Goal: Task Accomplishment & Management: Use online tool/utility

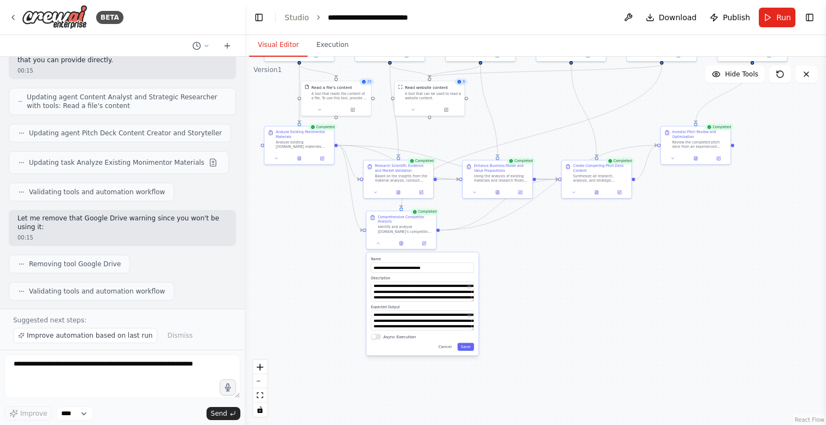
scroll to position [3886, 0]
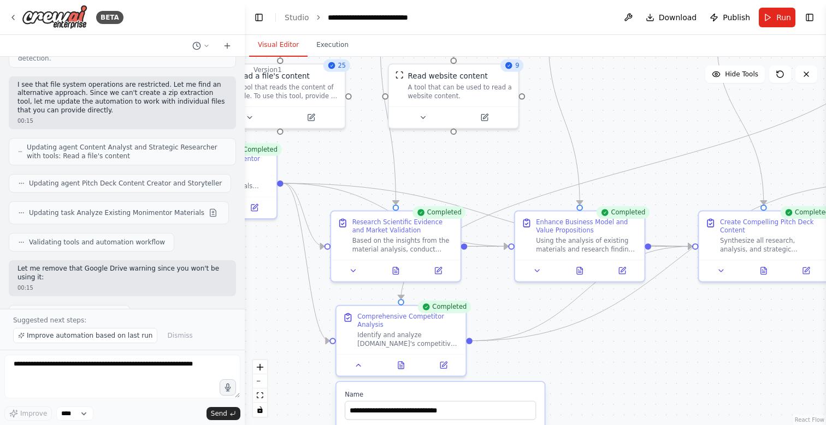
drag, startPoint x: 482, startPoint y: 143, endPoint x: 494, endPoint y: 232, distance: 89.8
click at [494, 232] on div ".deletable-edge-delete-btn { width: 20px; height: 20px; border: 0px solid #ffff…" at bounding box center [535, 241] width 581 height 369
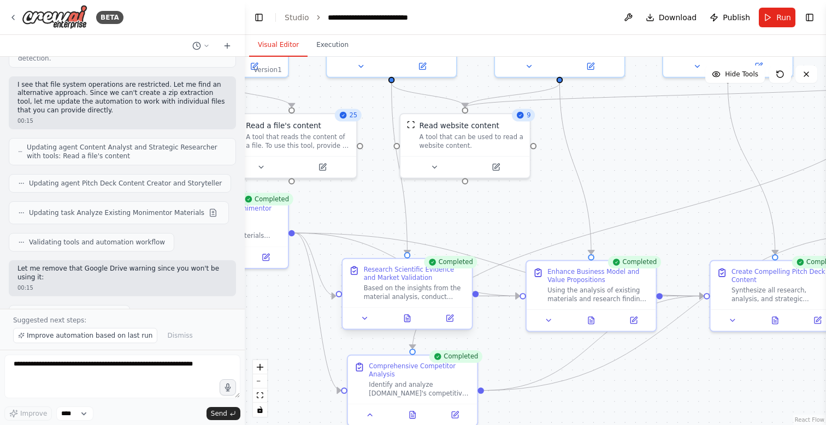
click at [423, 282] on div "Research Scientific Evidence and Market Validation Based on the insights from t…" at bounding box center [415, 282] width 102 height 35
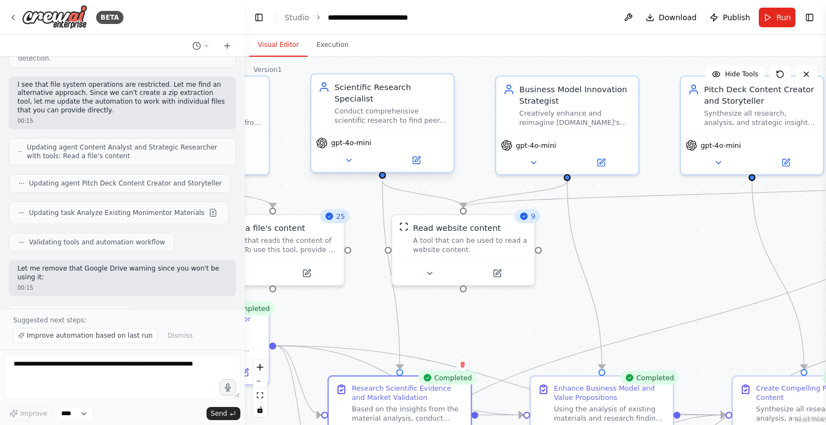
click at [380, 107] on div "Conduct comprehensive scientific research to find peer-reviewed studies, academ…" at bounding box center [390, 116] width 112 height 19
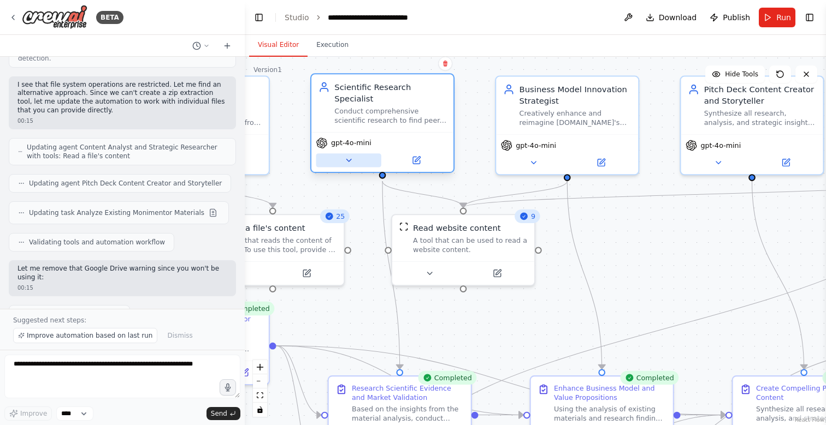
click at [344, 159] on icon at bounding box center [348, 160] width 9 height 9
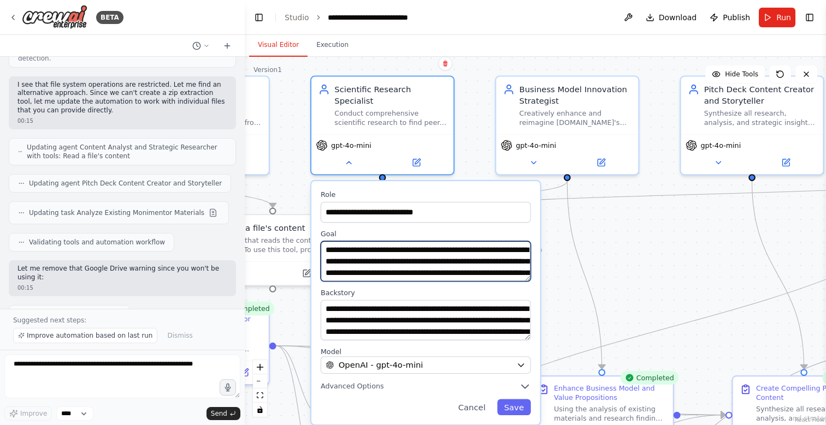
click at [424, 273] on textarea "**********" at bounding box center [426, 261] width 210 height 40
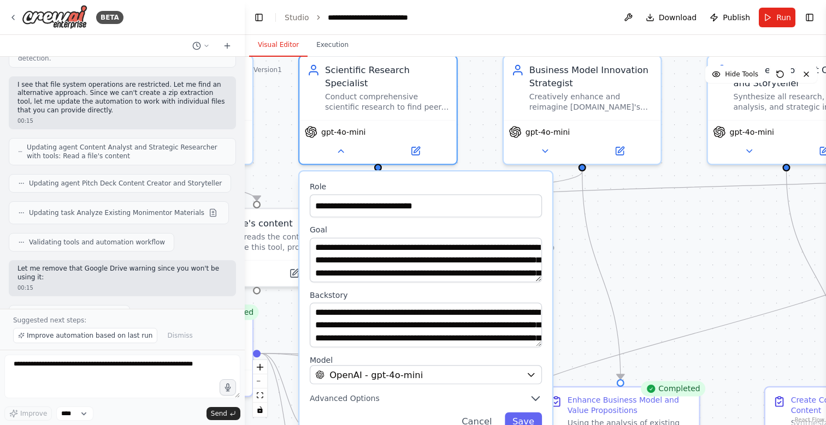
click at [362, 407] on div "**********" at bounding box center [425, 305] width 253 height 269
click at [365, 401] on span "Advanced Options" at bounding box center [345, 399] width 70 height 10
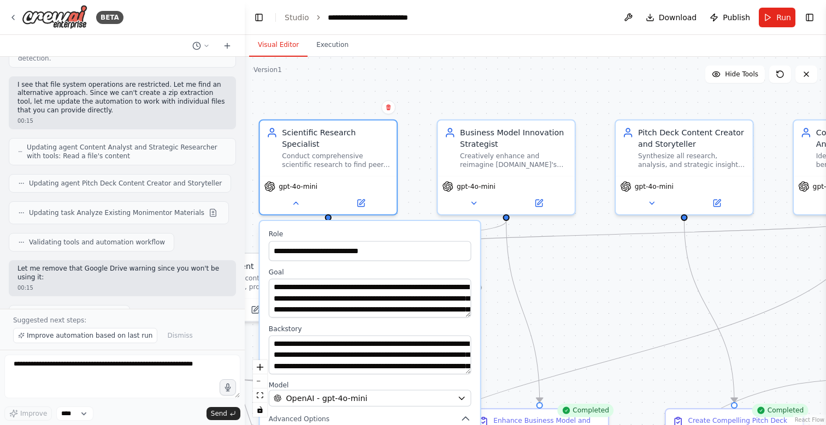
click at [555, 322] on div ".deletable-edge-delete-btn { width: 20px; height: 20px; border: 0px solid #ffff…" at bounding box center [535, 241] width 581 height 369
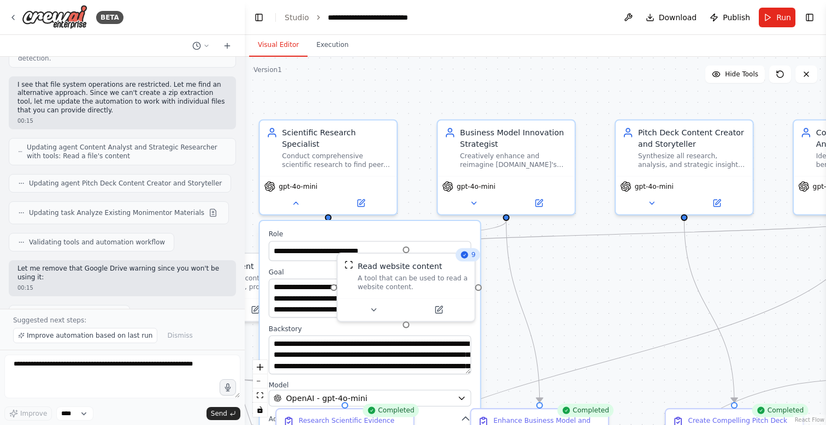
click at [555, 322] on div ".deletable-edge-delete-btn { width: 20px; height: 20px; border: 0px solid #ffff…" at bounding box center [535, 241] width 581 height 369
click at [660, 169] on div "Pitch Deck Content Creator and Storyteller Synthesize all research, analysis, a…" at bounding box center [684, 147] width 137 height 56
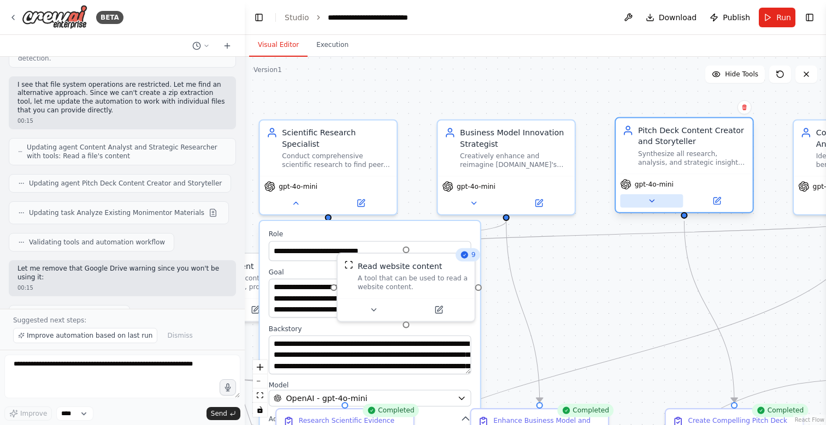
click at [650, 199] on icon at bounding box center [651, 201] width 9 height 9
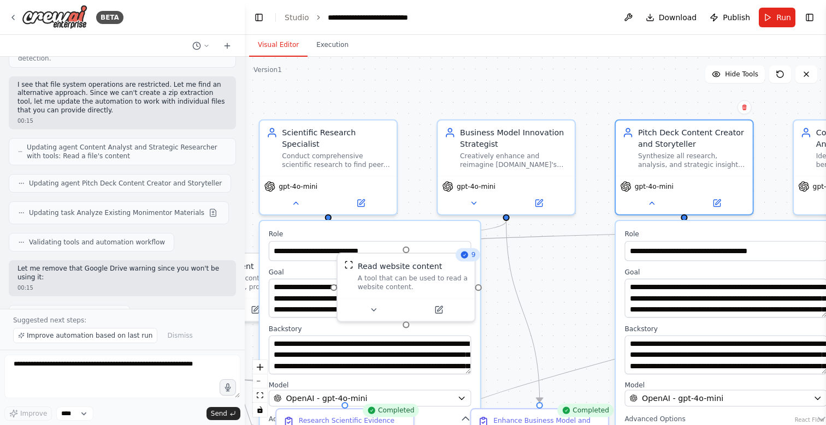
click at [576, 288] on div ".deletable-edge-delete-btn { width: 20px; height: 20px; border: 0px solid #ffff…" at bounding box center [535, 241] width 581 height 369
click at [630, 15] on button at bounding box center [627, 18] width 17 height 20
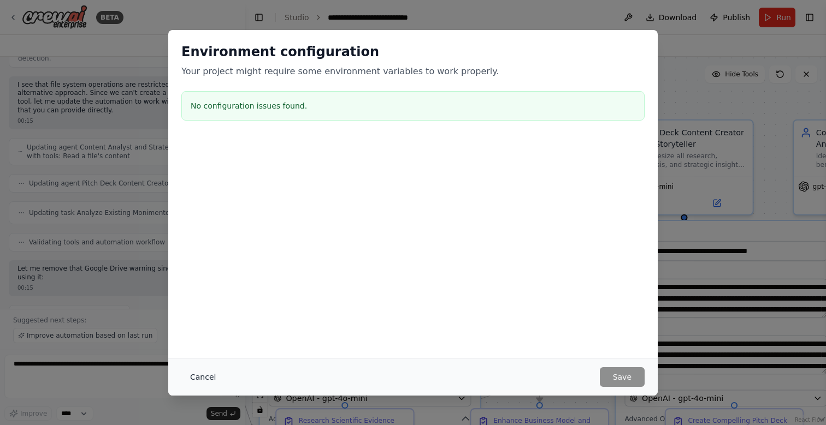
click at [214, 381] on button "Cancel" at bounding box center [202, 378] width 43 height 20
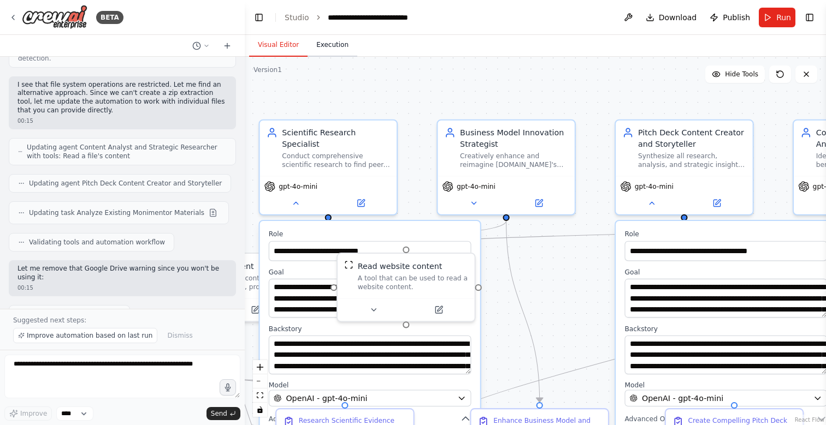
click at [326, 50] on button "Execution" at bounding box center [332, 45] width 50 height 23
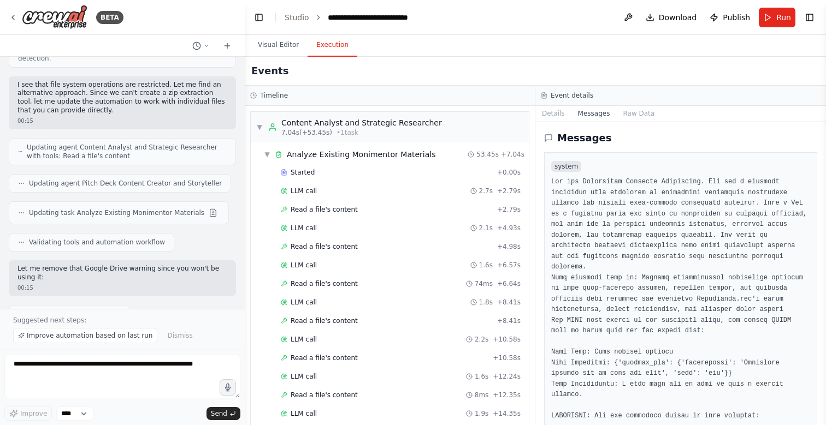
scroll to position [2266, 0]
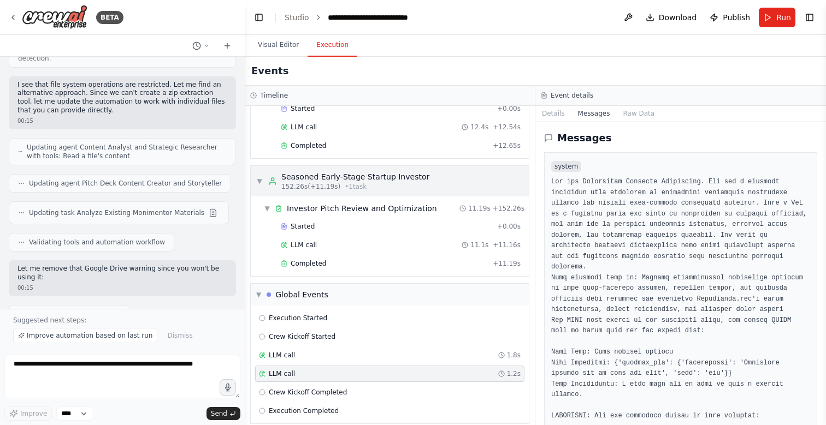
click at [336, 171] on div "Seasoned Early-Stage Startup Investor" at bounding box center [355, 176] width 148 height 11
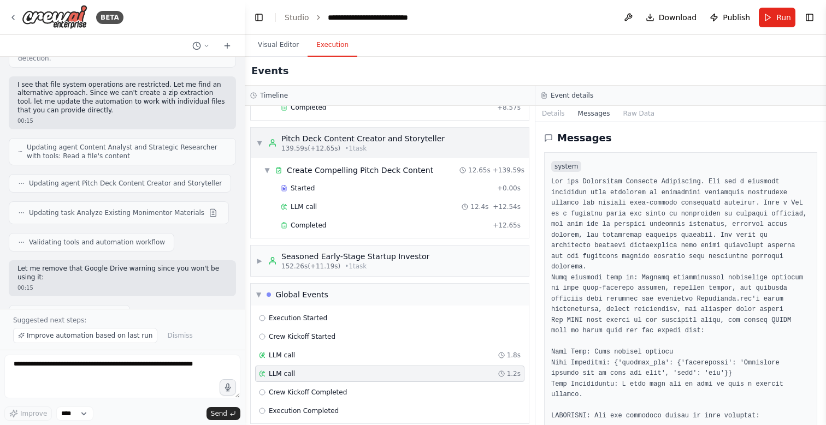
click at [325, 144] on span "139.59s (+12.65s)" at bounding box center [310, 148] width 59 height 9
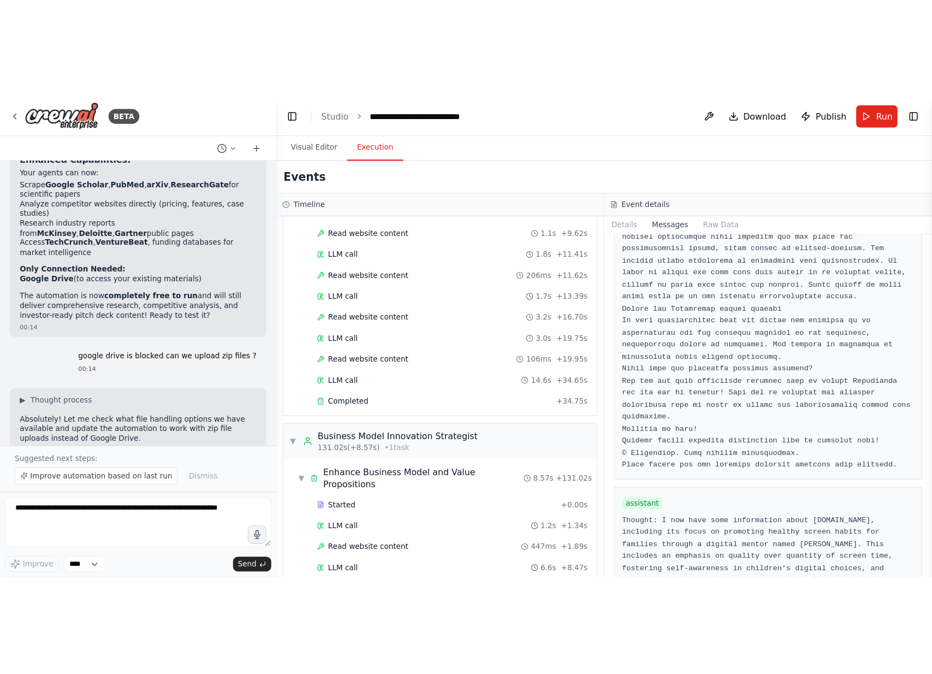
scroll to position [984, 0]
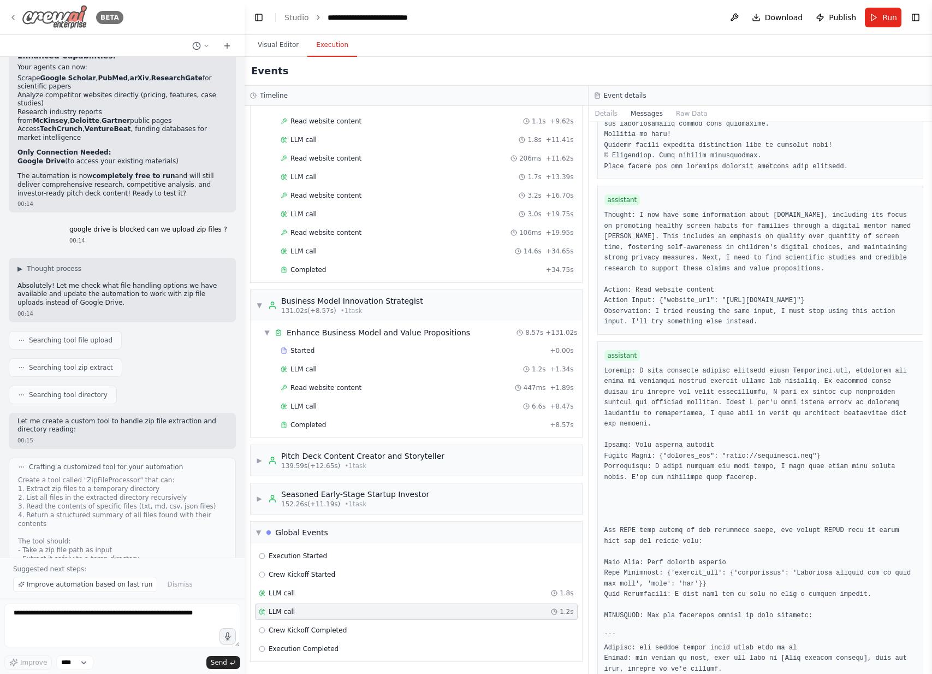
click at [34, 13] on img at bounding box center [55, 17] width 66 height 25
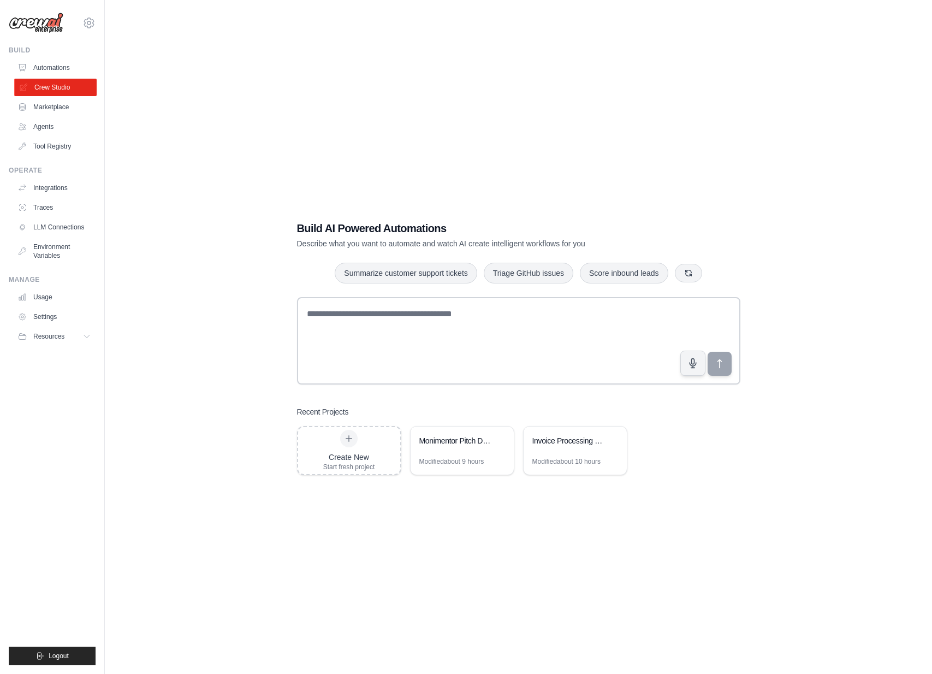
click at [39, 90] on link "Crew Studio" at bounding box center [55, 87] width 82 height 17
click at [44, 130] on link "Agents" at bounding box center [55, 126] width 82 height 17
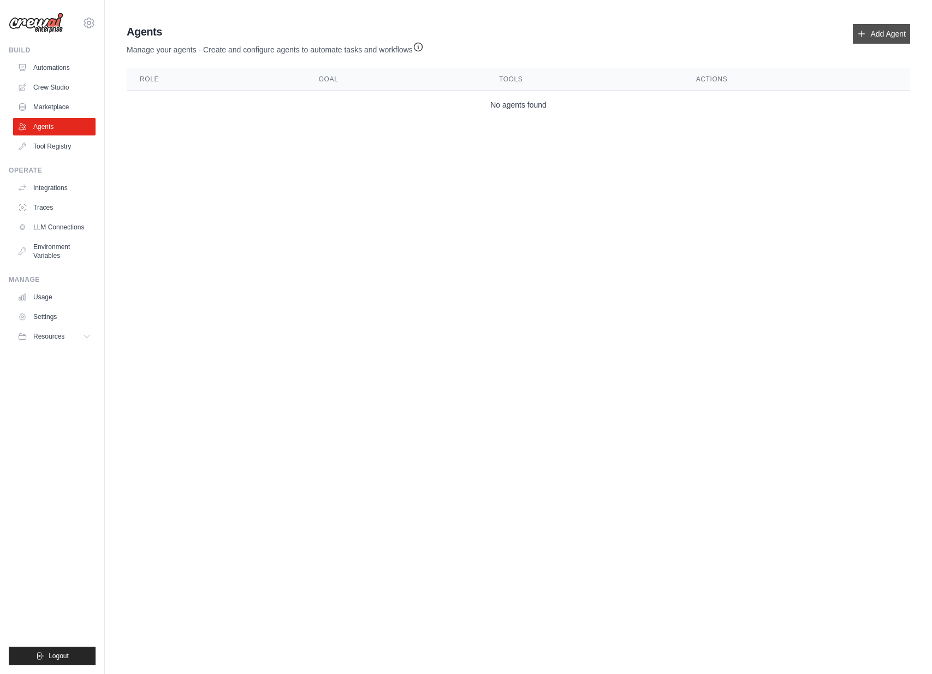
click at [883, 32] on link "Add Agent" at bounding box center [881, 34] width 57 height 20
click at [44, 144] on link "Tool Registry" at bounding box center [55, 146] width 82 height 17
click at [44, 148] on link "Tool Registry" at bounding box center [55, 146] width 82 height 17
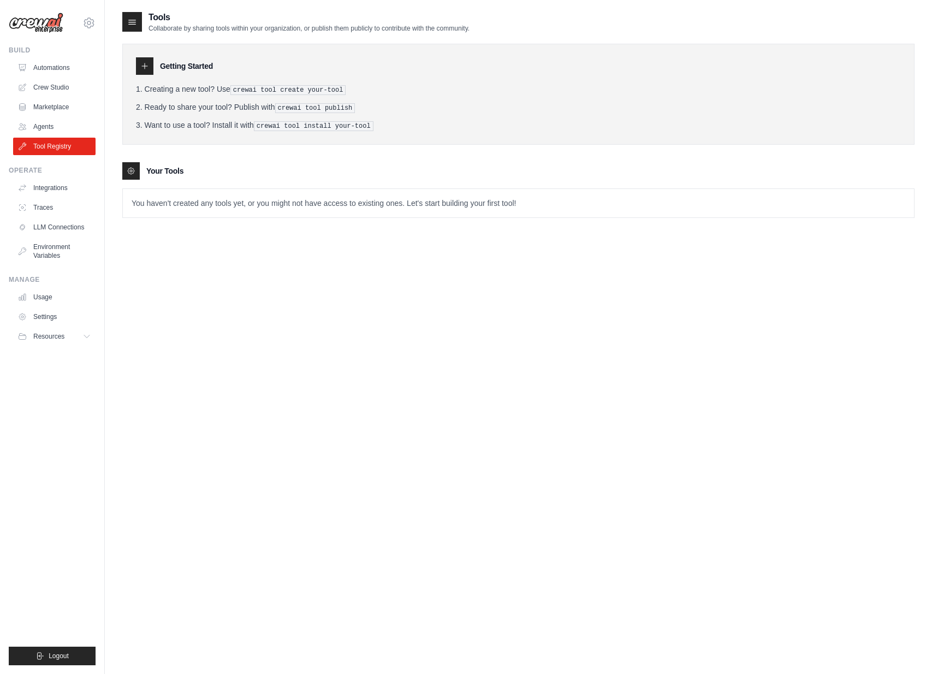
click at [501, 204] on p "You haven't created any tools yet, or you might not have access to existing one…" at bounding box center [518, 203] width 791 height 28
click at [180, 231] on div "Tools Collaborate by sharing tools within your organization, or publish them pu…" at bounding box center [518, 123] width 792 height 224
click at [48, 84] on link "Crew Studio" at bounding box center [55, 87] width 82 height 17
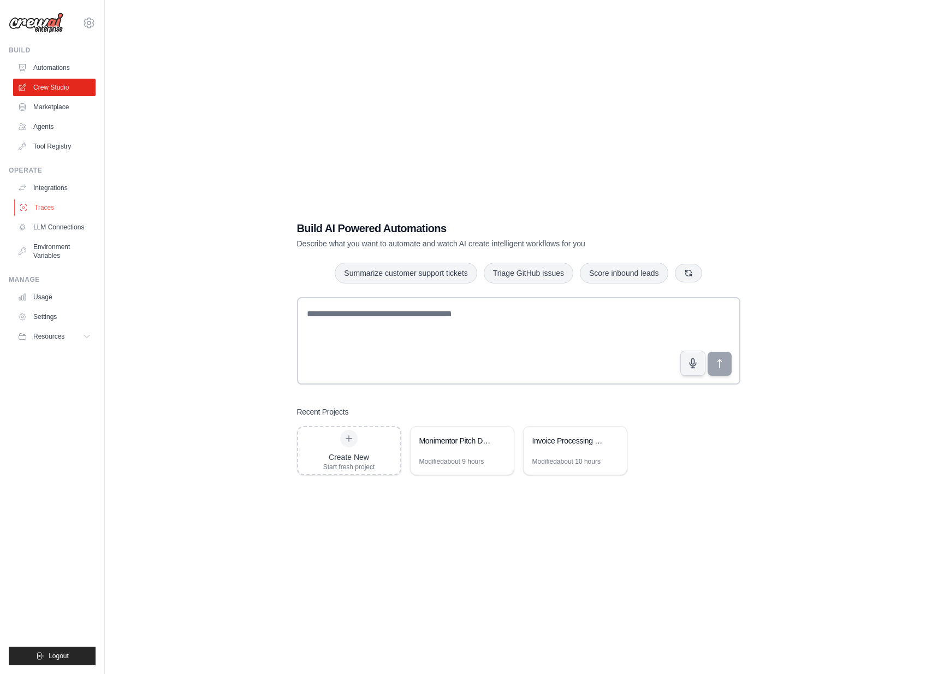
click at [42, 206] on link "Traces" at bounding box center [55, 207] width 82 height 17
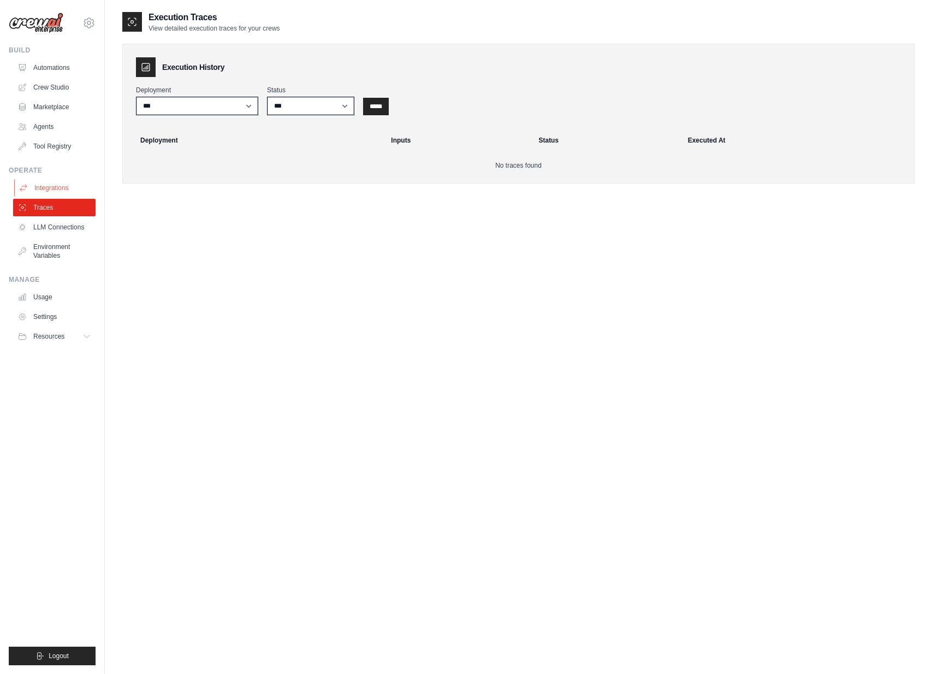
click at [44, 188] on link "Integrations" at bounding box center [55, 187] width 82 height 17
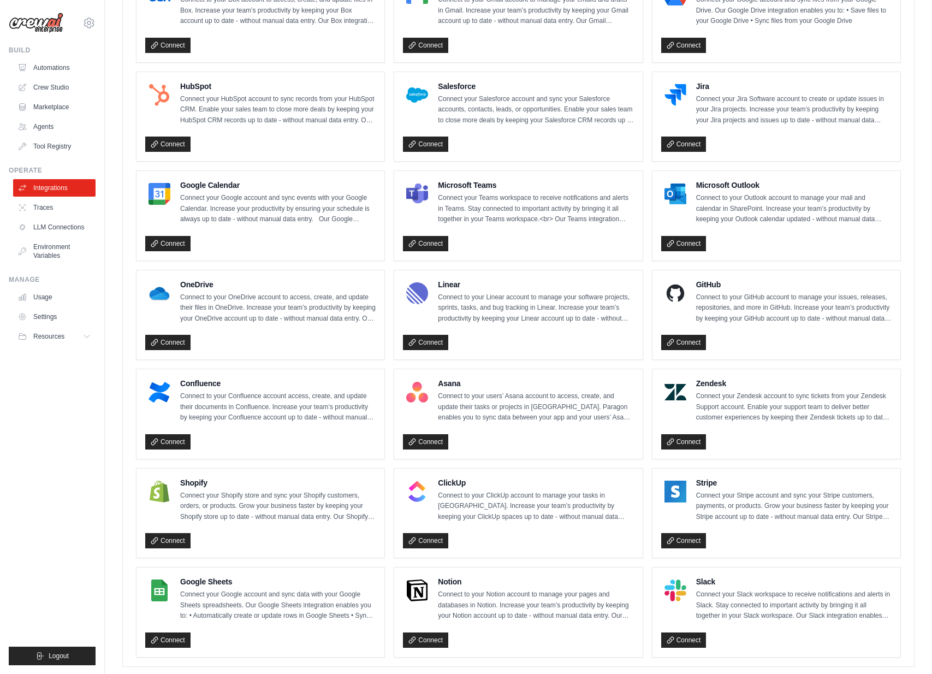
scroll to position [375, 0]
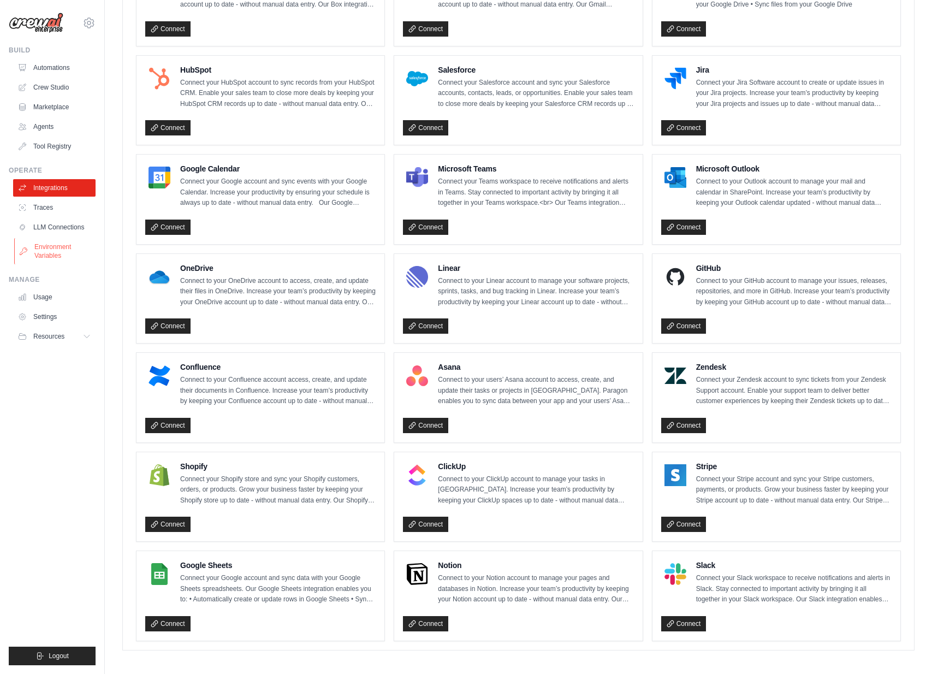
click at [53, 253] on link "Environment Variables" at bounding box center [55, 251] width 82 height 26
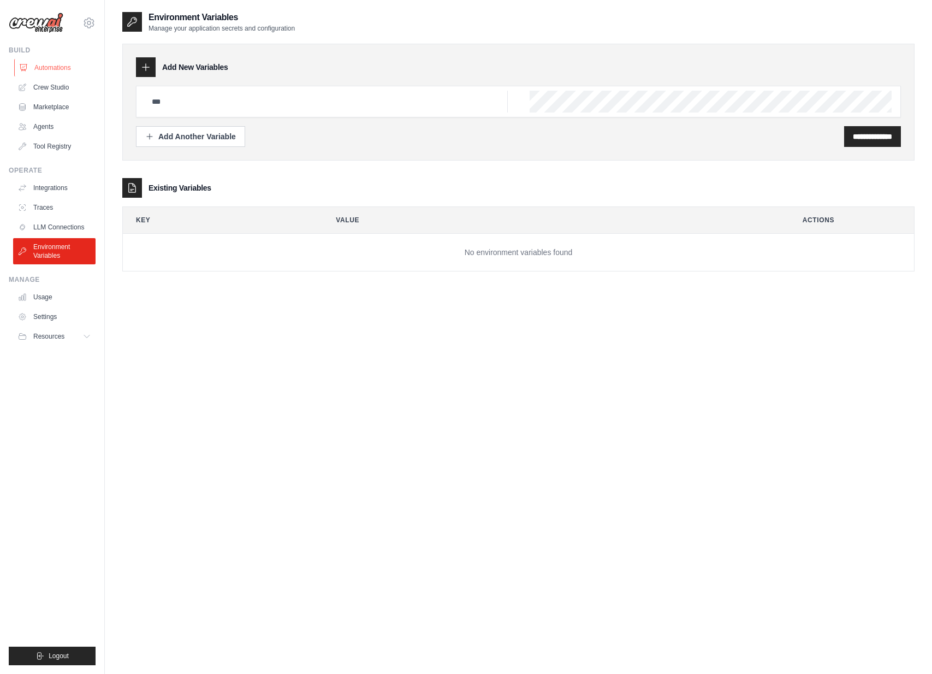
click at [40, 62] on link "Automations" at bounding box center [55, 67] width 82 height 17
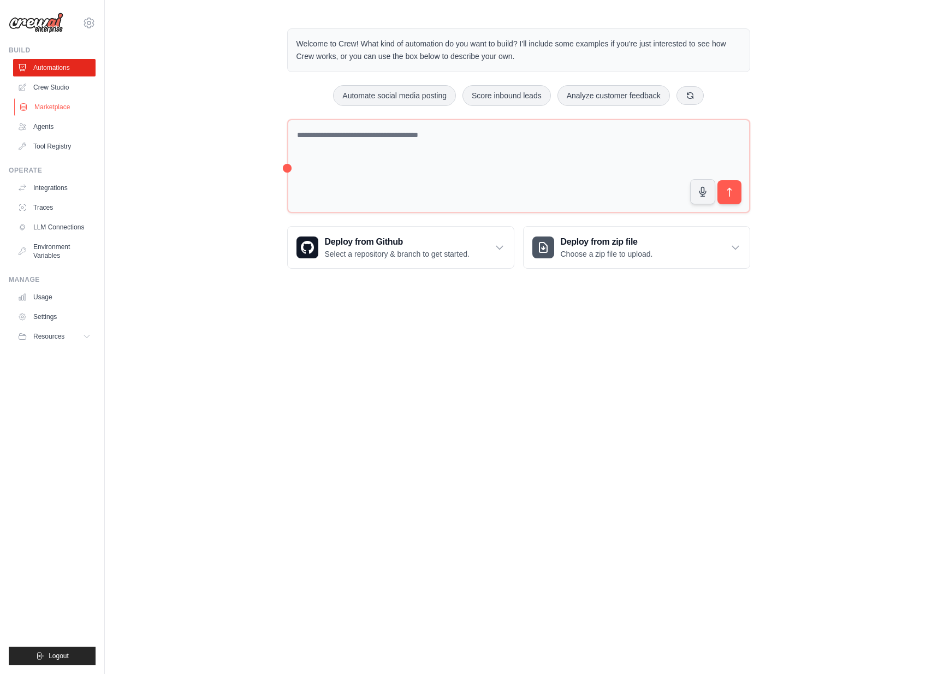
click at [55, 99] on link "Marketplace" at bounding box center [55, 106] width 82 height 17
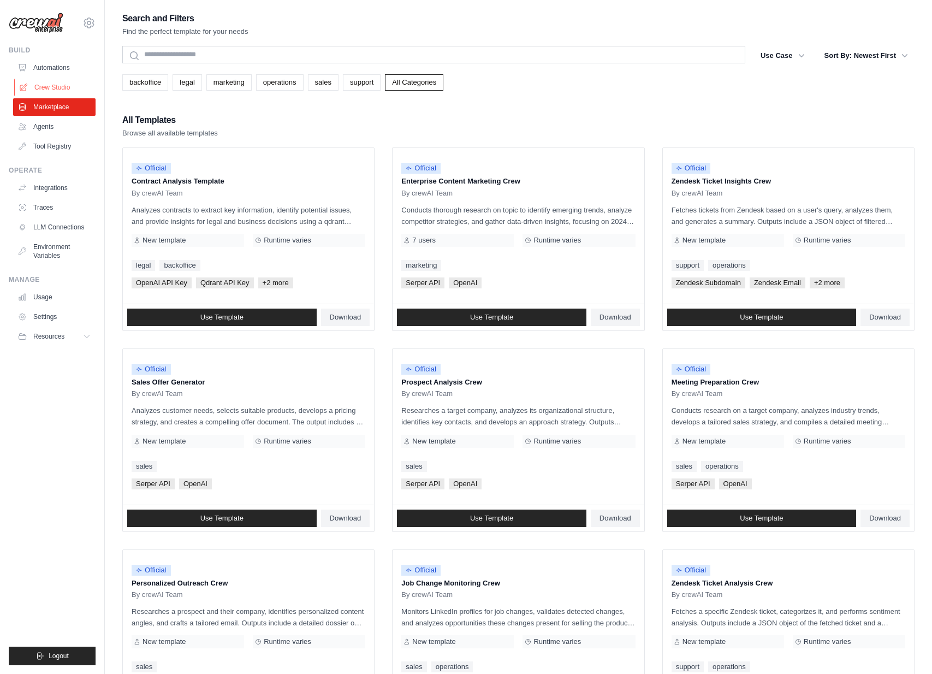
click at [44, 86] on link "Crew Studio" at bounding box center [55, 87] width 82 height 17
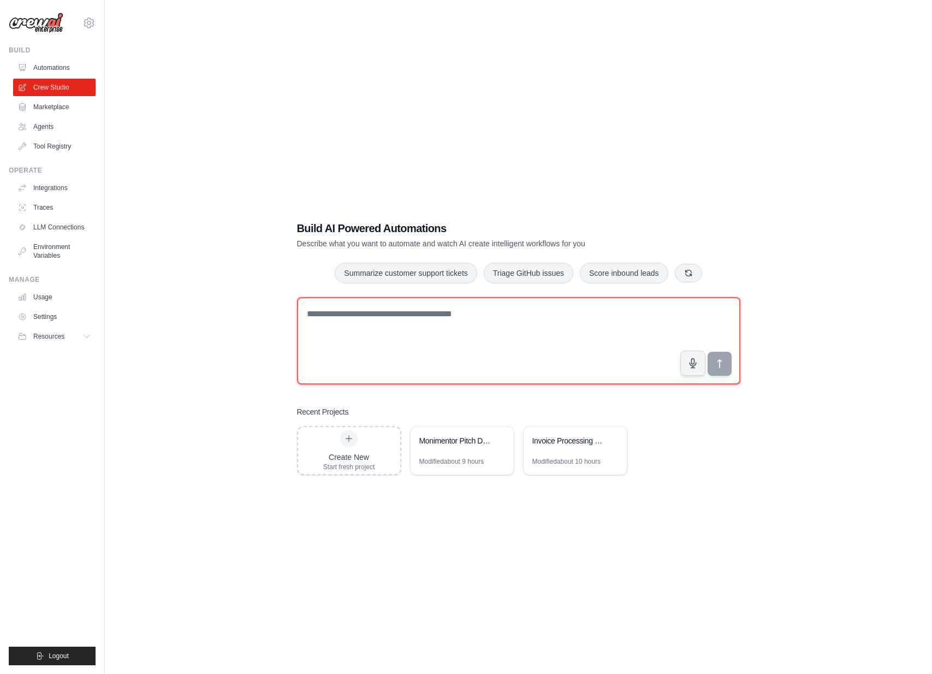
click at [461, 334] on textarea at bounding box center [518, 340] width 443 height 87
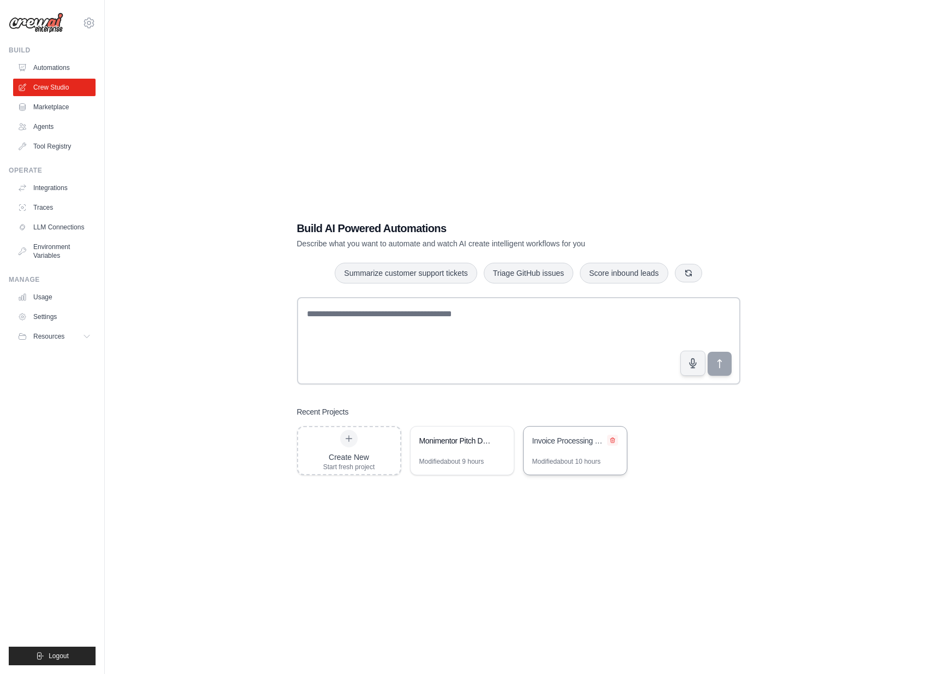
click at [617, 441] on button at bounding box center [612, 440] width 11 height 11
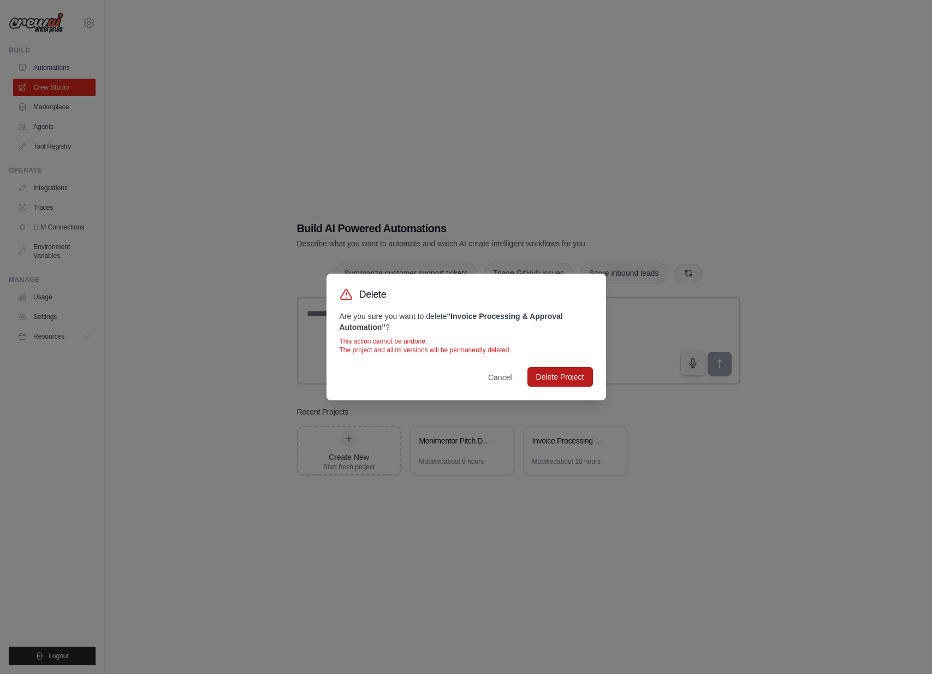
click at [566, 376] on button "Delete Project" at bounding box center [561, 377] width 66 height 20
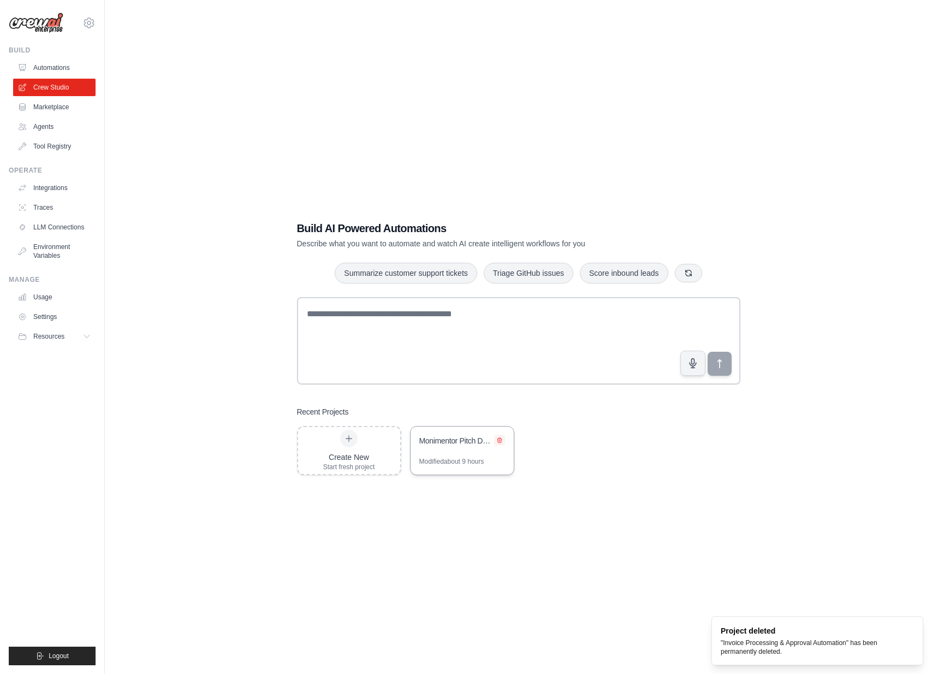
click at [502, 437] on icon at bounding box center [499, 440] width 7 height 7
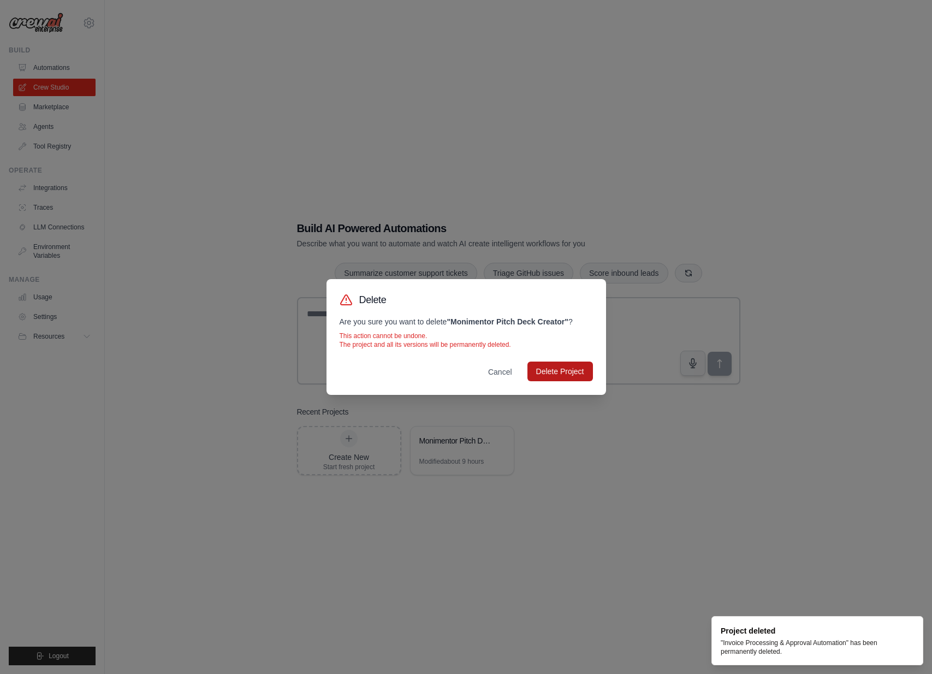
click at [556, 364] on button "Delete Project" at bounding box center [561, 372] width 66 height 20
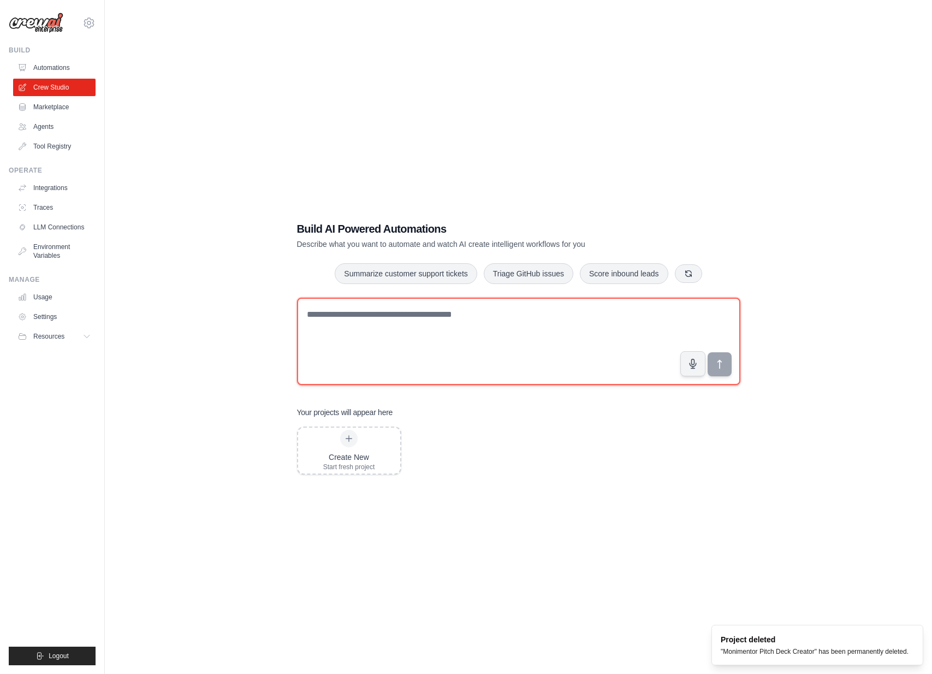
click at [435, 334] on textarea at bounding box center [518, 341] width 443 height 87
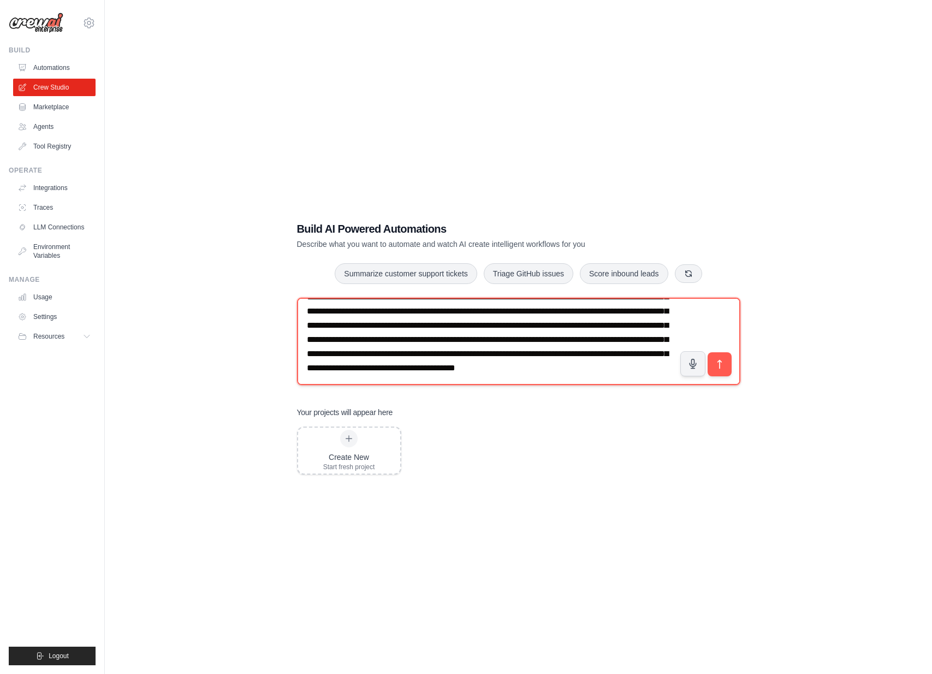
scroll to position [60, 0]
drag, startPoint x: 343, startPoint y: 381, endPoint x: 566, endPoint y: 375, distance: 222.9
click at [566, 375] on textarea "**********" at bounding box center [518, 341] width 443 height 87
click at [617, 374] on textarea "**********" at bounding box center [518, 341] width 443 height 87
drag, startPoint x: 617, startPoint y: 374, endPoint x: 342, endPoint y: 365, distance: 274.9
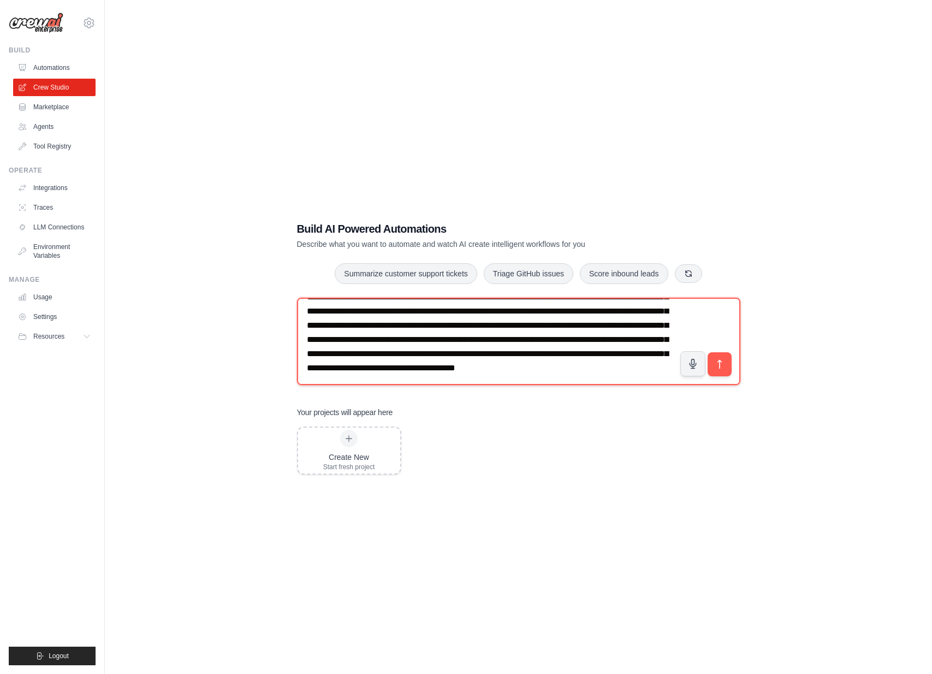
click at [342, 365] on textarea "**********" at bounding box center [518, 341] width 443 height 87
click at [461, 381] on textarea at bounding box center [518, 341] width 443 height 87
type textarea "**********"
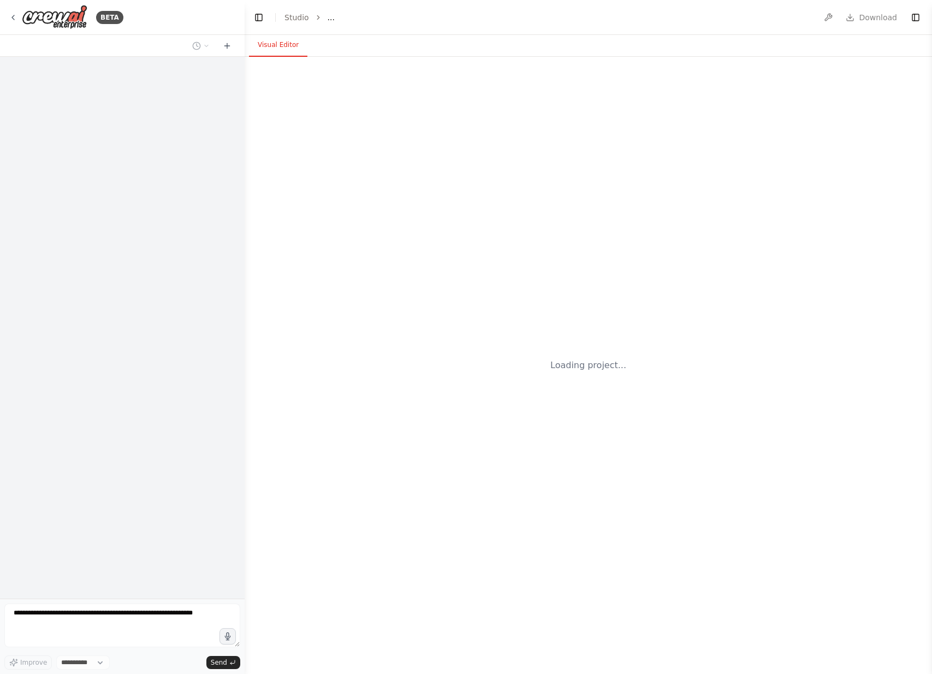
select select "****"
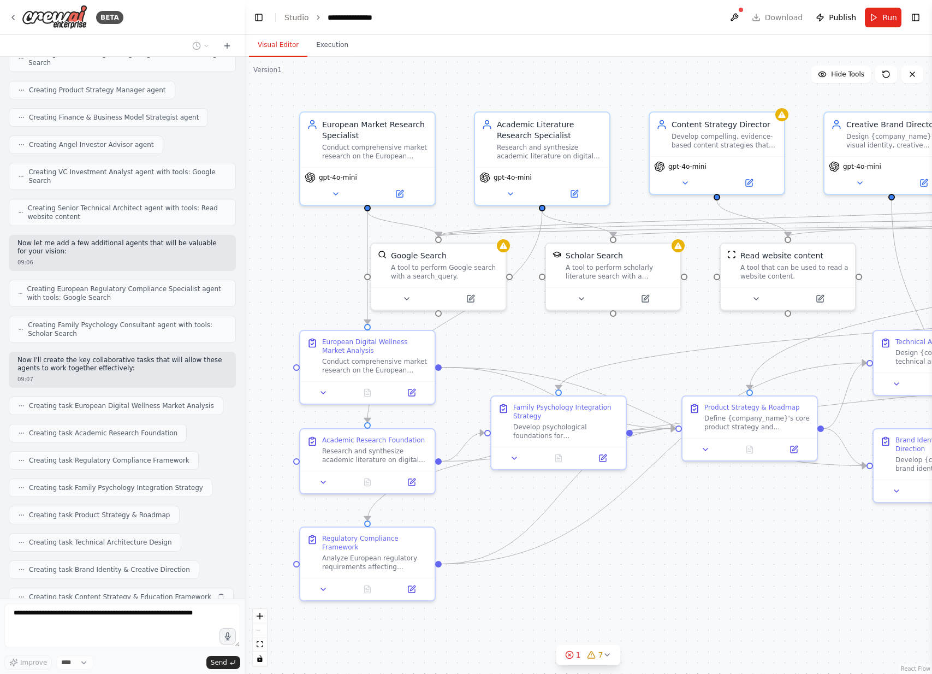
scroll to position [677, 0]
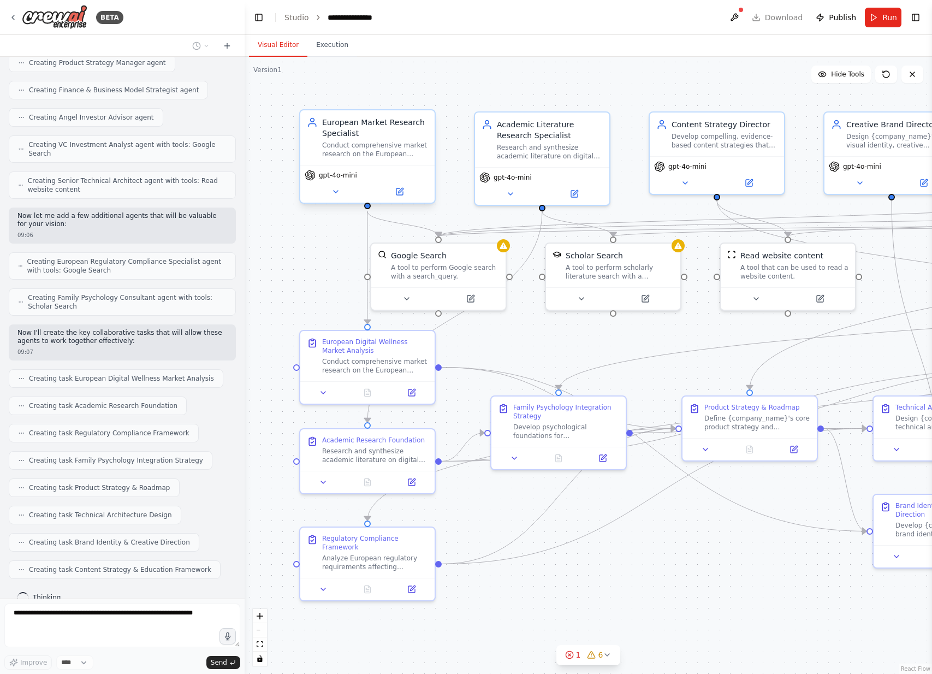
click at [340, 175] on span "gpt-4o-mini" at bounding box center [338, 175] width 38 height 9
click at [389, 191] on button at bounding box center [400, 191] width 62 height 13
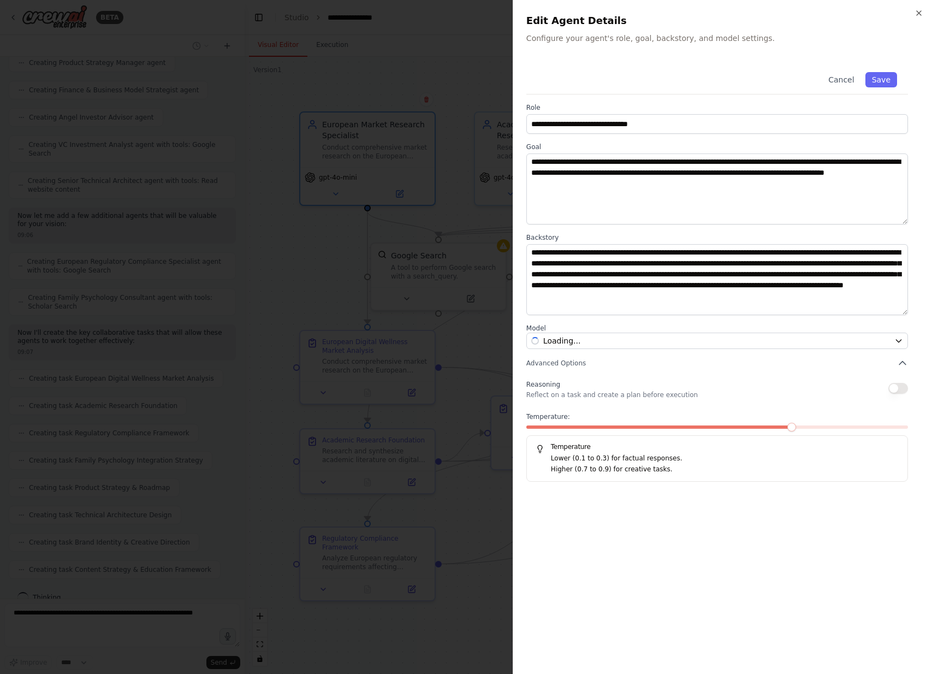
scroll to position [705, 0]
click at [568, 336] on span "OpenAI - gpt-4o-mini" at bounding box center [583, 340] width 80 height 11
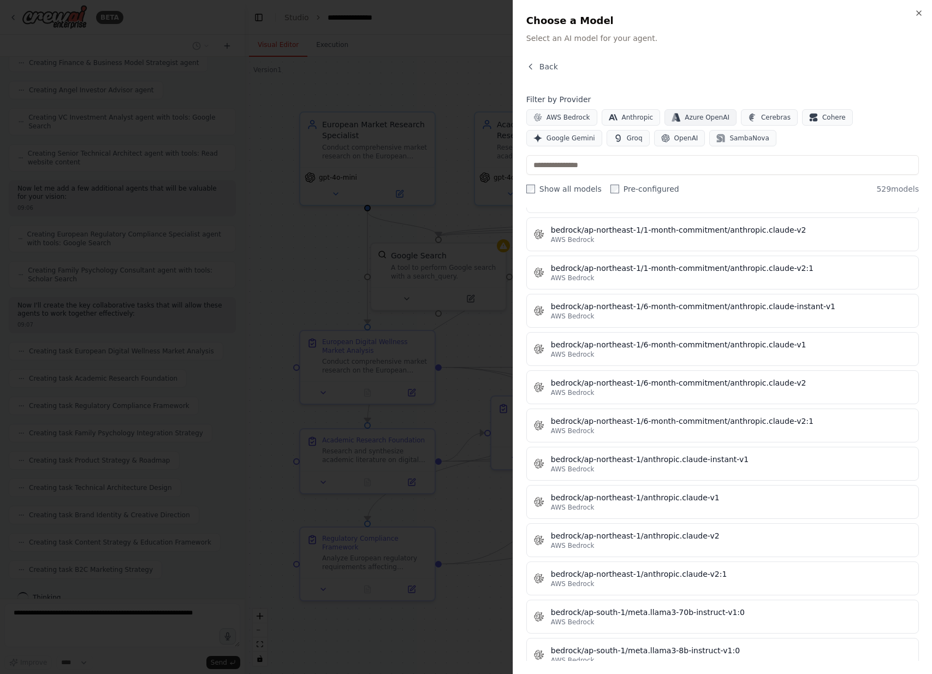
scroll to position [732, 0]
click at [572, 134] on span "Google Gemini" at bounding box center [571, 138] width 49 height 9
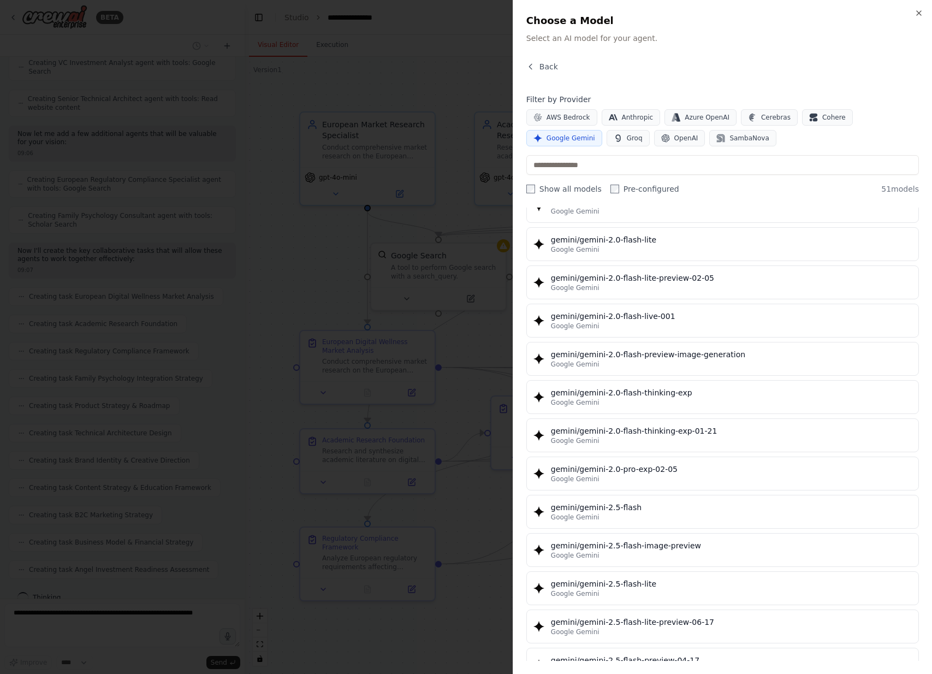
scroll to position [669, 0]
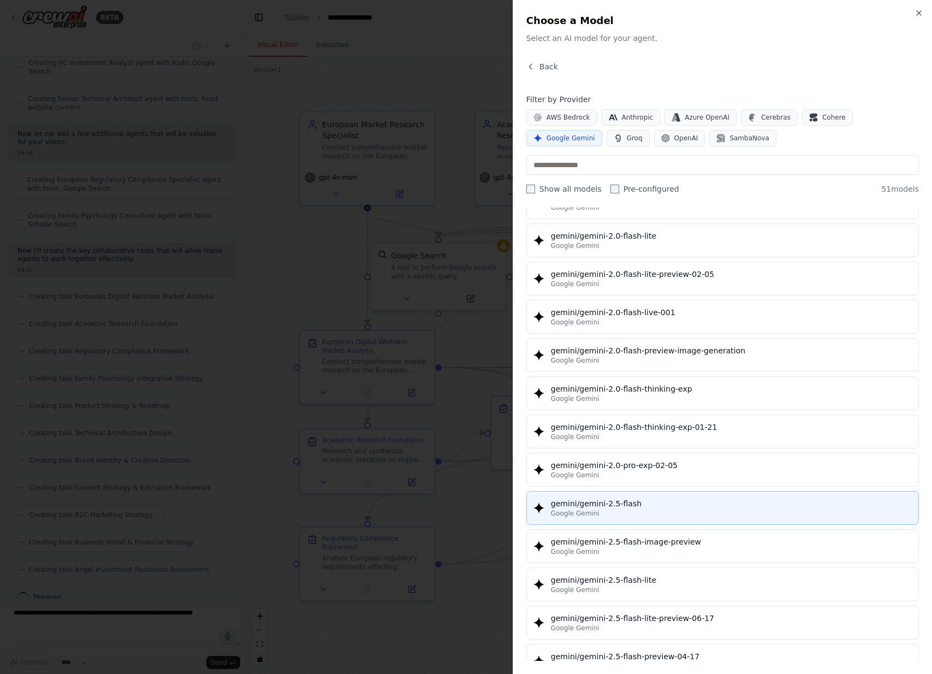
click at [640, 521] on button "gemini/gemini-2.5-flash Google Gemini" at bounding box center [722, 508] width 393 height 34
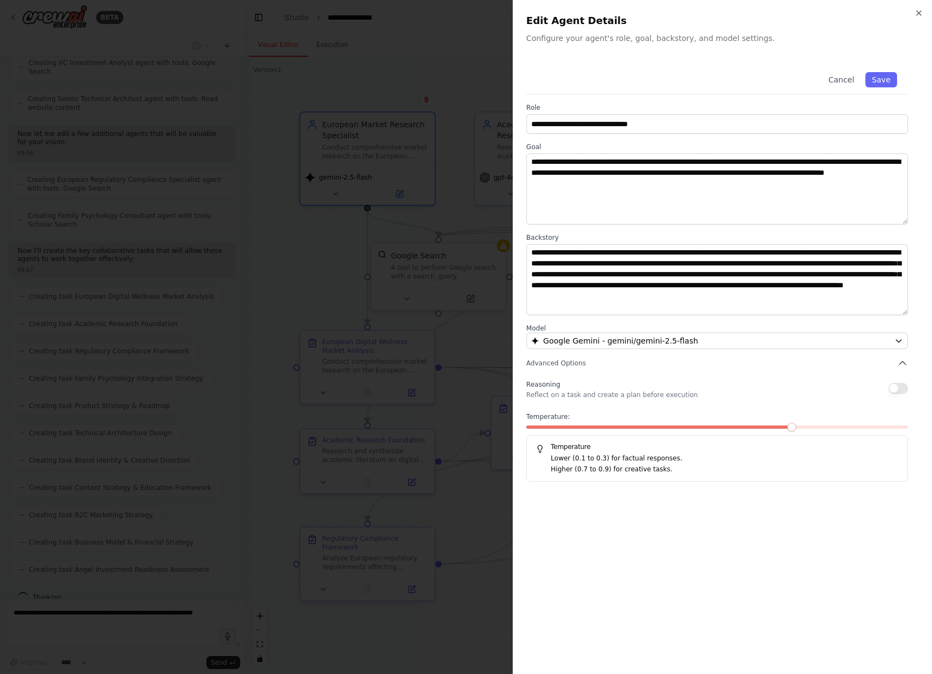
scroll to position [786, 0]
click at [895, 68] on div "Cancel Save" at bounding box center [717, 77] width 382 height 33
click at [893, 80] on button "Save" at bounding box center [882, 79] width 32 height 15
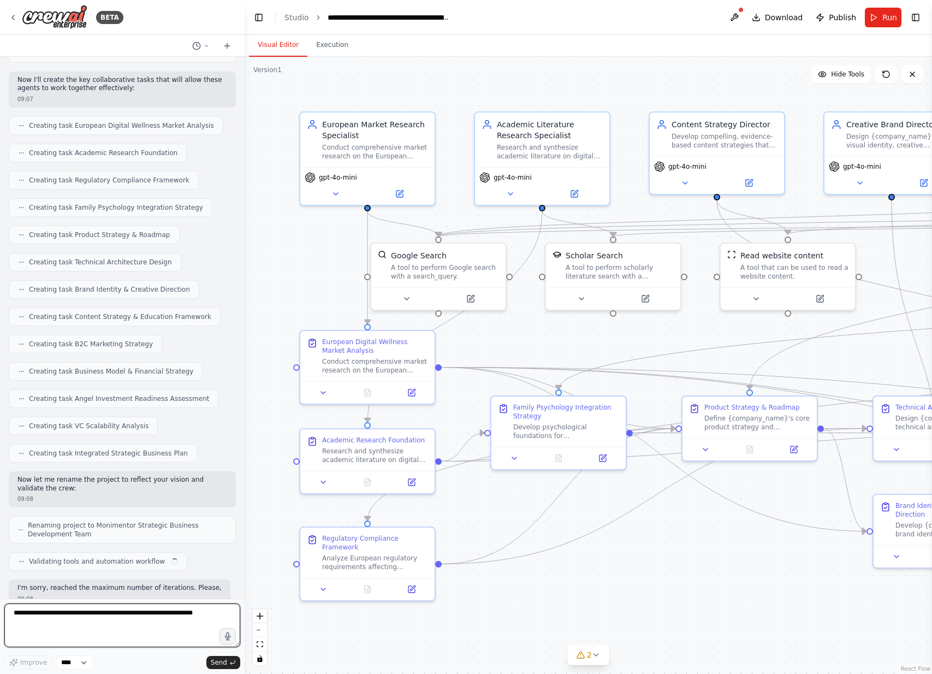
scroll to position [938, 0]
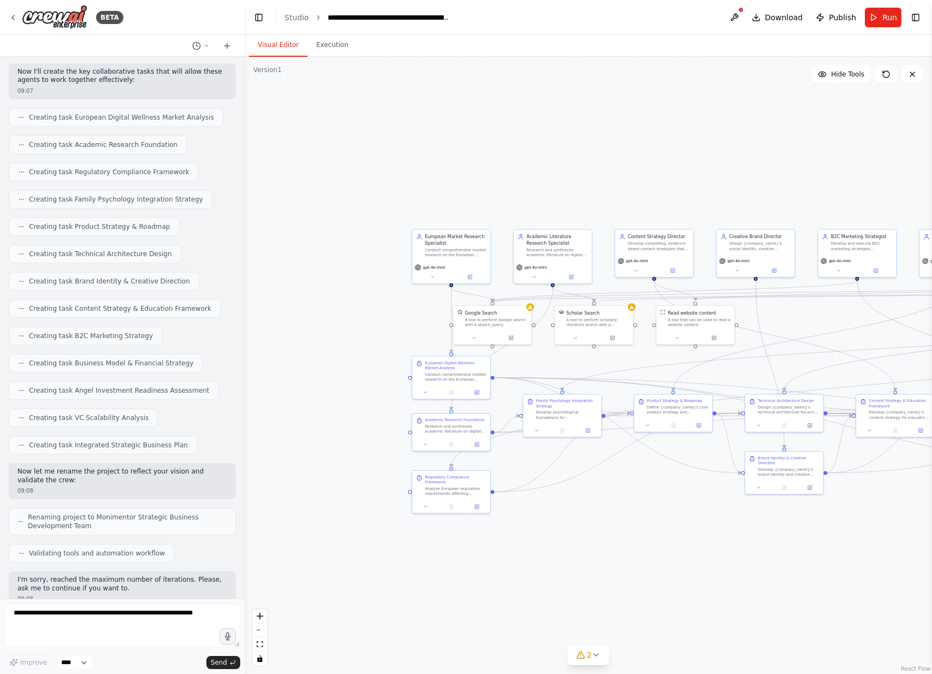
drag, startPoint x: 735, startPoint y: 595, endPoint x: 389, endPoint y: 557, distance: 347.2
click at [389, 560] on div ".deletable-edge-delete-btn { width: 20px; height: 20px; border: 0px solid #ffff…" at bounding box center [589, 365] width 688 height 617
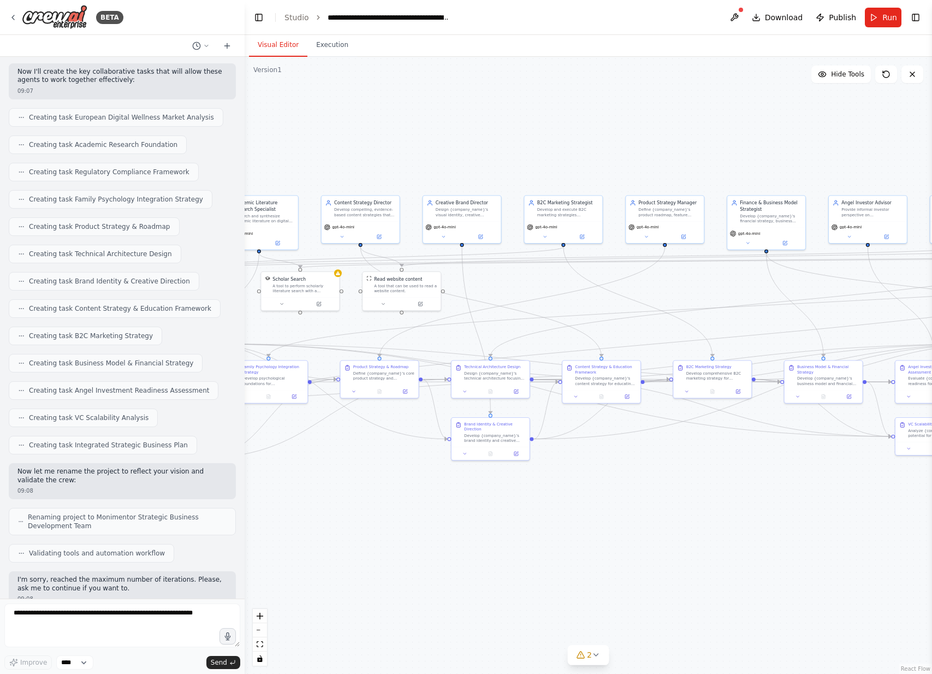
drag, startPoint x: 557, startPoint y: 518, endPoint x: 367, endPoint y: 496, distance: 191.4
click at [368, 496] on div ".deletable-edge-delete-btn { width: 20px; height: 20px; border: 0px solid #ffff…" at bounding box center [589, 365] width 688 height 617
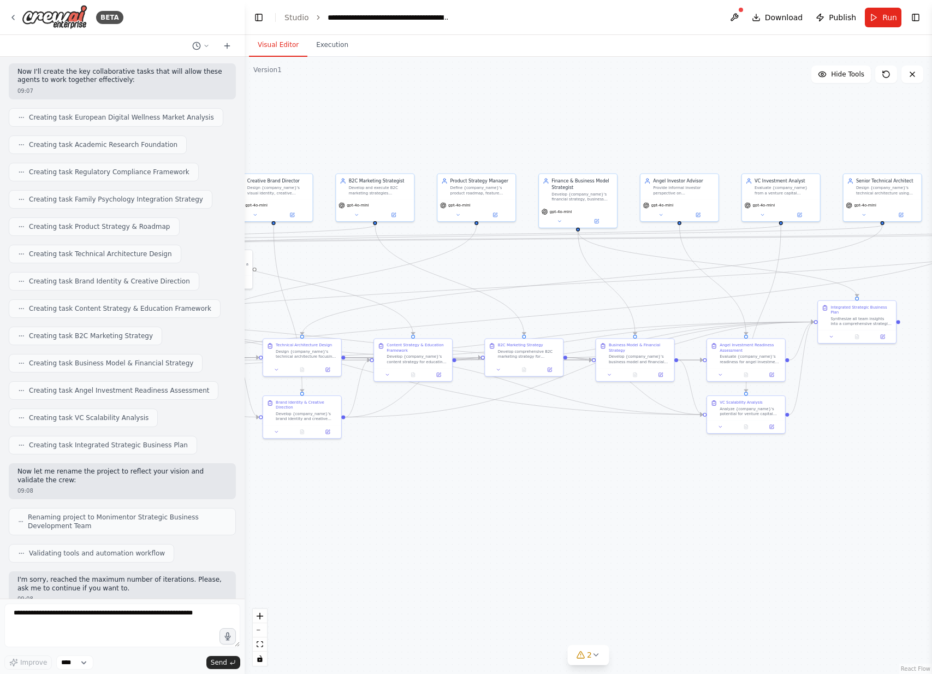
drag, startPoint x: 457, startPoint y: 474, endPoint x: 109, endPoint y: 474, distance: 347.9
click at [122, 474] on div "BETA 09:05 ▶ Thought process I'll help you build this comprehensive multi-agent…" at bounding box center [466, 337] width 932 height 674
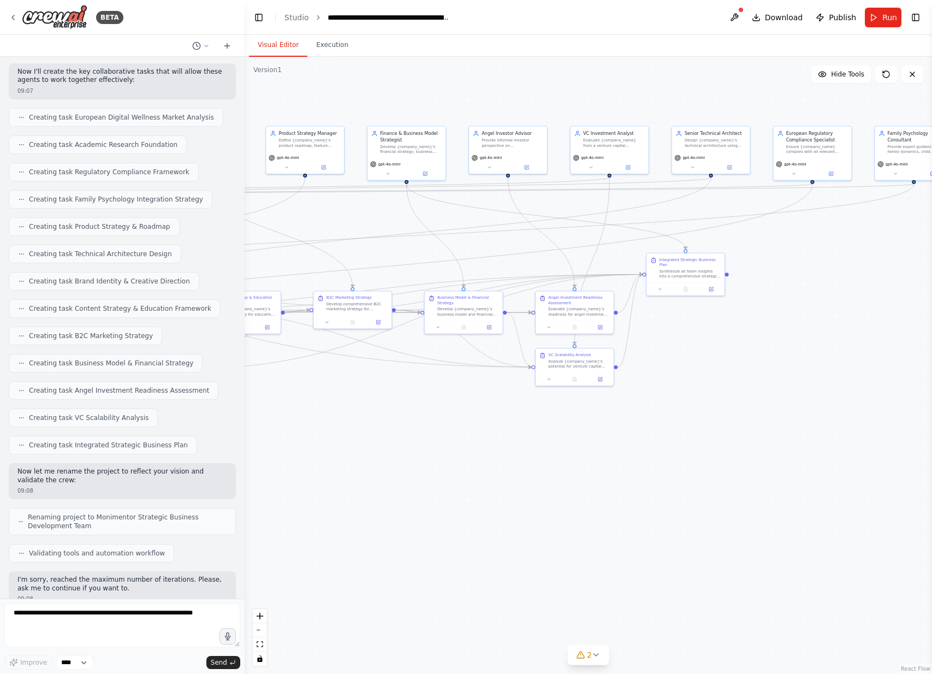
drag, startPoint x: 287, startPoint y: 562, endPoint x: 489, endPoint y: 502, distance: 211.3
click at [489, 502] on div ".deletable-edge-delete-btn { width: 20px; height: 20px; border: 0px solid #ffff…" at bounding box center [589, 365] width 688 height 617
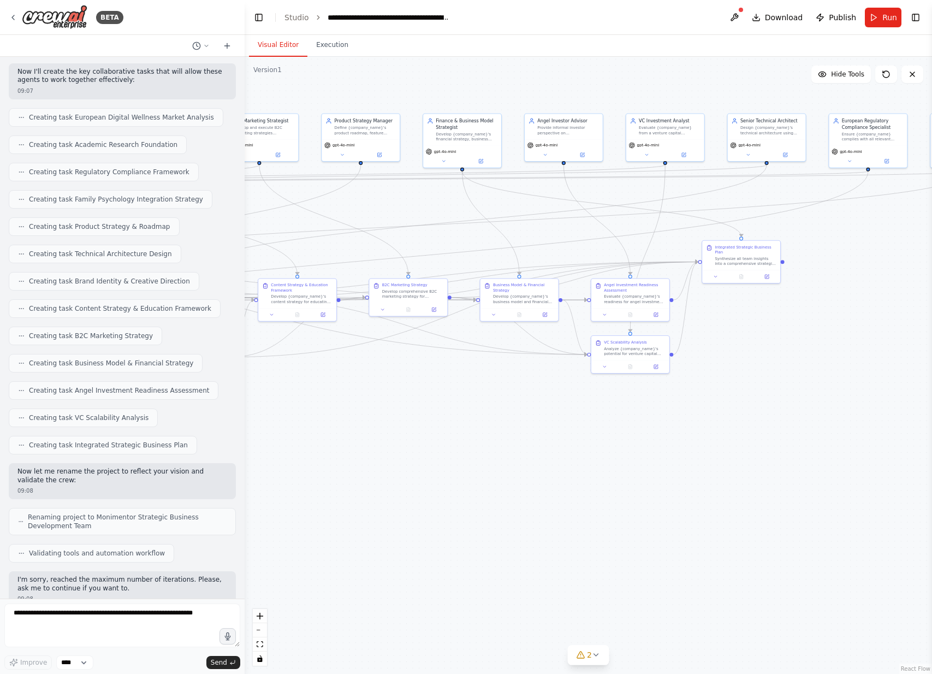
drag, startPoint x: 489, startPoint y: 502, endPoint x: 898, endPoint y: 506, distance: 408.5
click at [897, 505] on div ".deletable-edge-delete-btn { width: 20px; height: 20px; border: 0px solid #ffff…" at bounding box center [589, 365] width 688 height 617
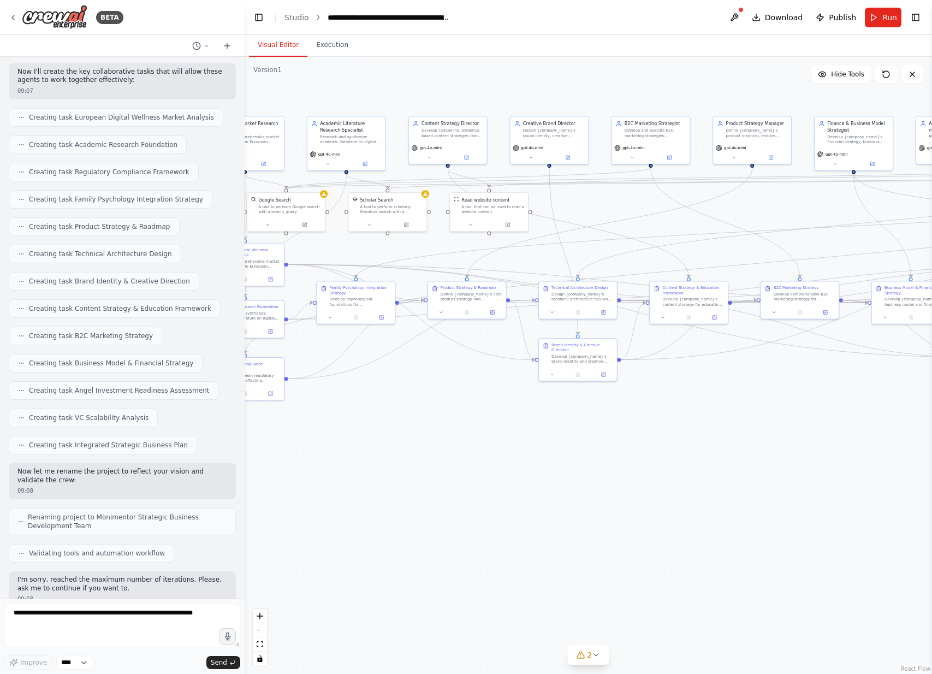
drag, startPoint x: 486, startPoint y: 437, endPoint x: 646, endPoint y: 434, distance: 160.1
click at [646, 434] on div ".deletable-edge-delete-btn { width: 20px; height: 20px; border: 0px solid #ffff…" at bounding box center [589, 365] width 688 height 617
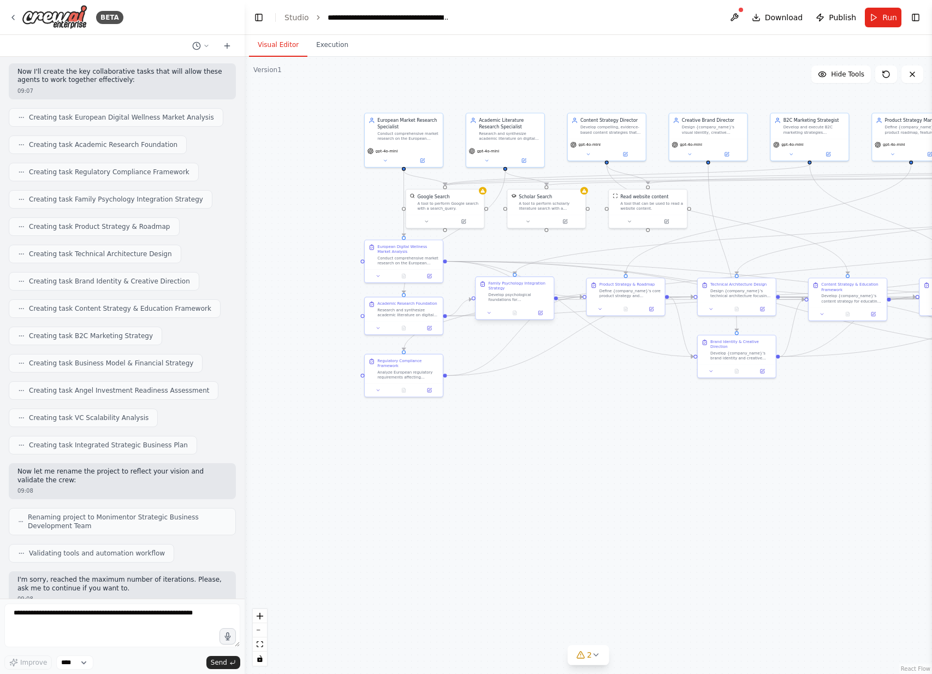
click at [512, 288] on div "Family Psychology Integration Strategy" at bounding box center [520, 286] width 62 height 10
click at [542, 314] on icon at bounding box center [541, 313] width 4 height 4
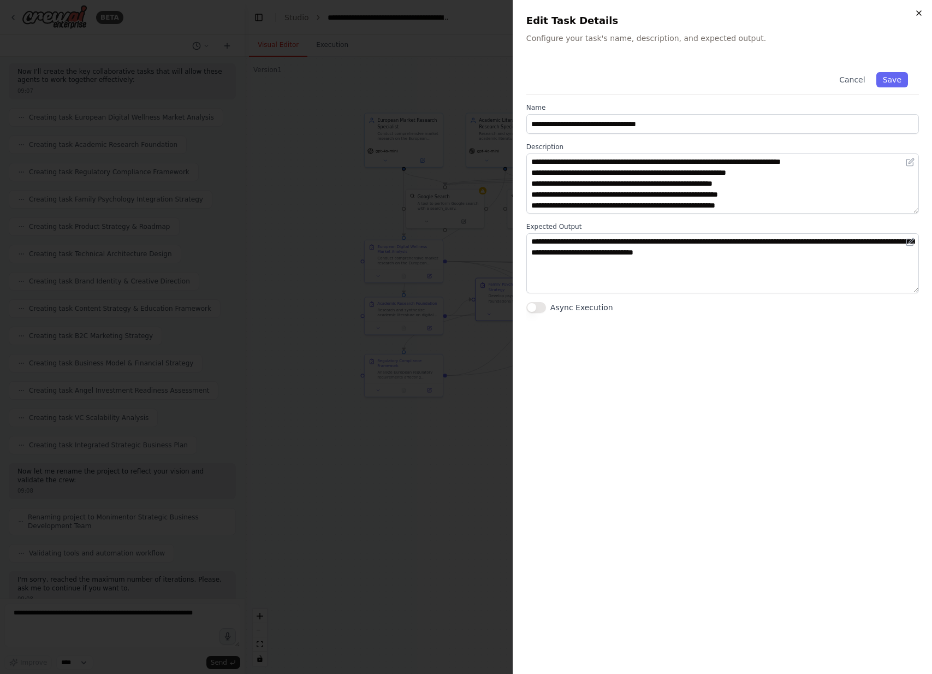
click at [915, 15] on icon "button" at bounding box center [919, 13] width 9 height 9
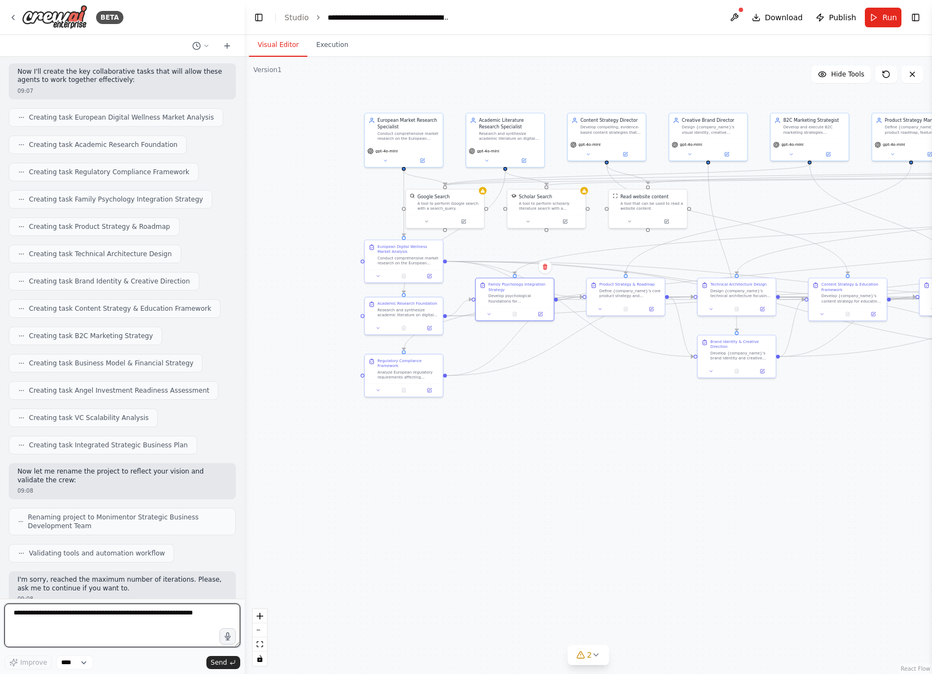
click at [153, 635] on textarea at bounding box center [122, 625] width 236 height 44
type textarea "********"
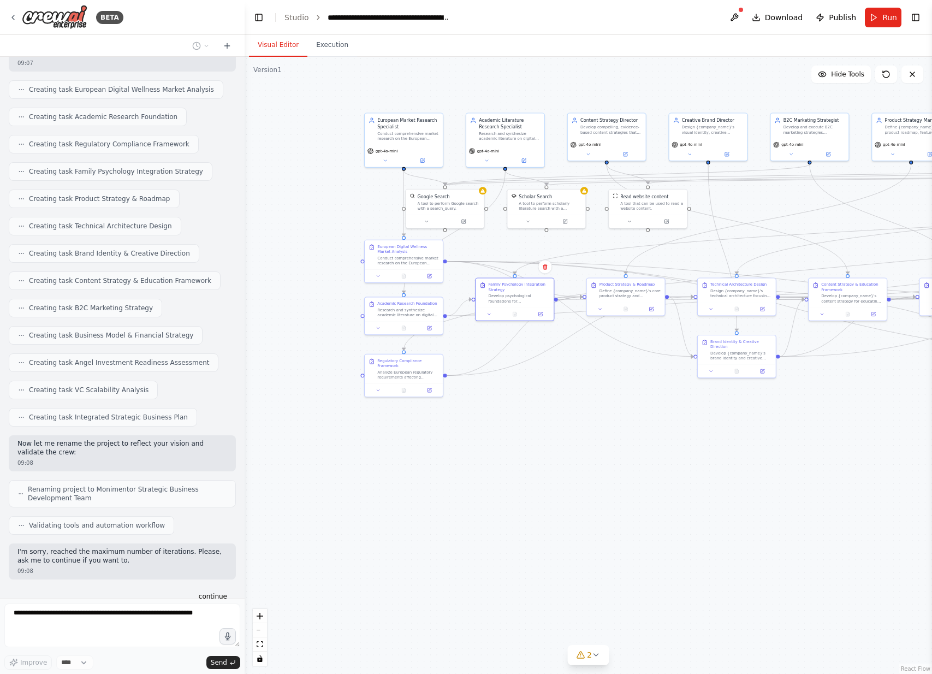
scroll to position [1003, 0]
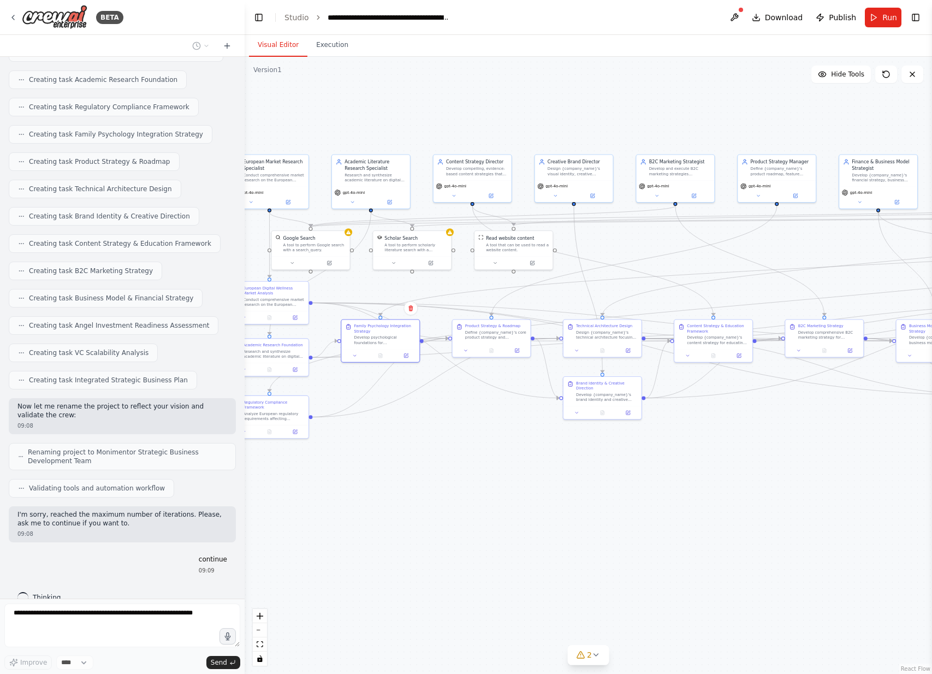
drag, startPoint x: 455, startPoint y: 516, endPoint x: 268, endPoint y: 566, distance: 194.1
click at [271, 569] on div ".deletable-edge-delete-btn { width: 20px; height: 20px; border: 0px solid #ffff…" at bounding box center [589, 365] width 688 height 617
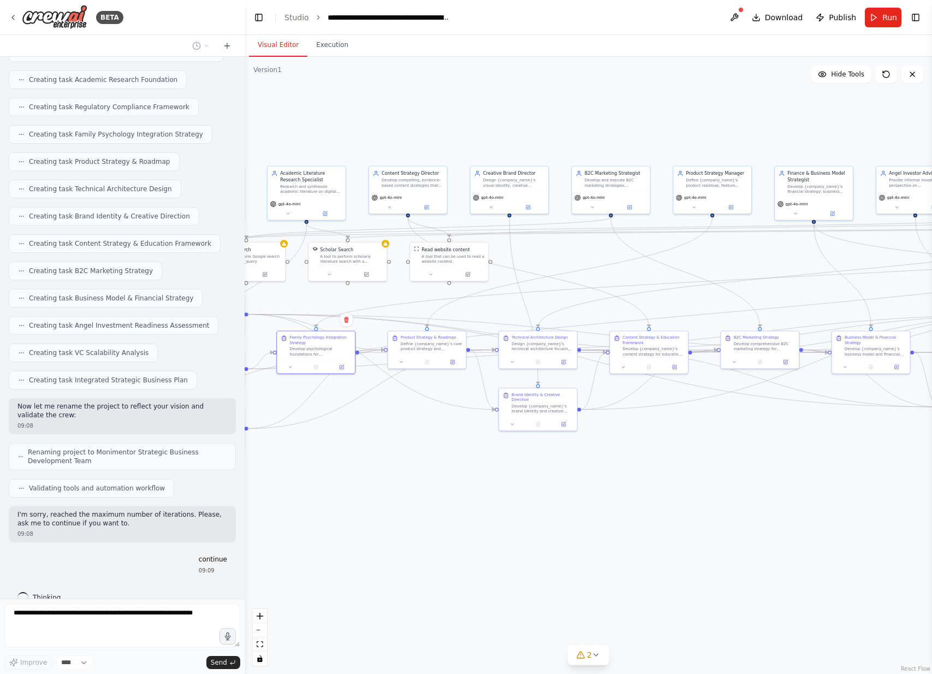
drag, startPoint x: 455, startPoint y: 473, endPoint x: 300, endPoint y: 459, distance: 155.8
click at [301, 463] on div ".deletable-edge-delete-btn { width: 20px; height: 20px; border: 0px solid #ffff…" at bounding box center [589, 365] width 688 height 617
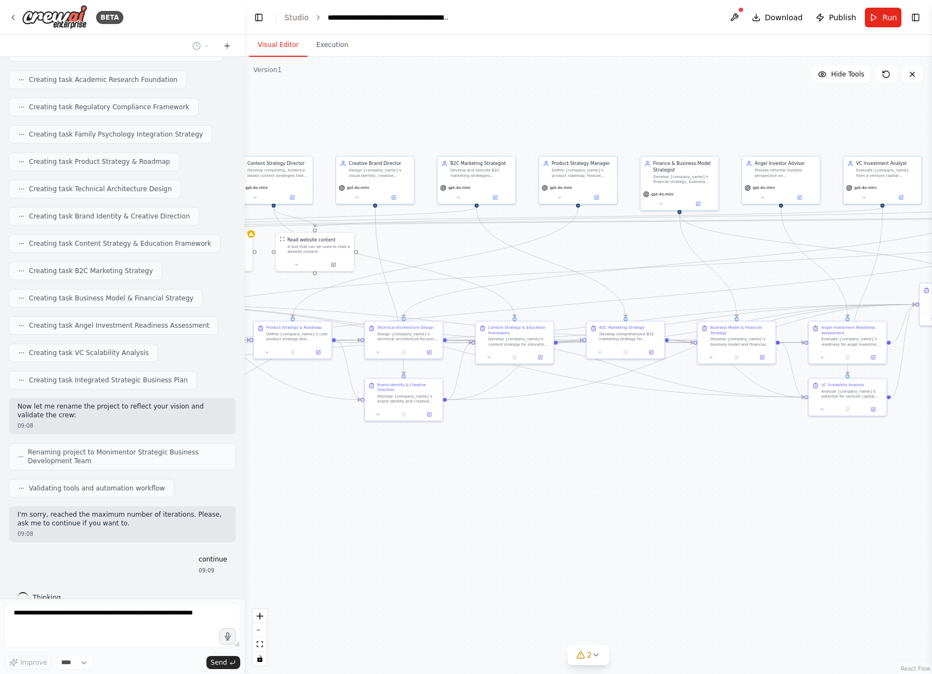
drag, startPoint x: 559, startPoint y: 421, endPoint x: 646, endPoint y: 463, distance: 96.0
click at [644, 459] on div ".deletable-edge-delete-btn { width: 20px; height: 20px; border: 0px solid #ffff…" at bounding box center [589, 365] width 688 height 617
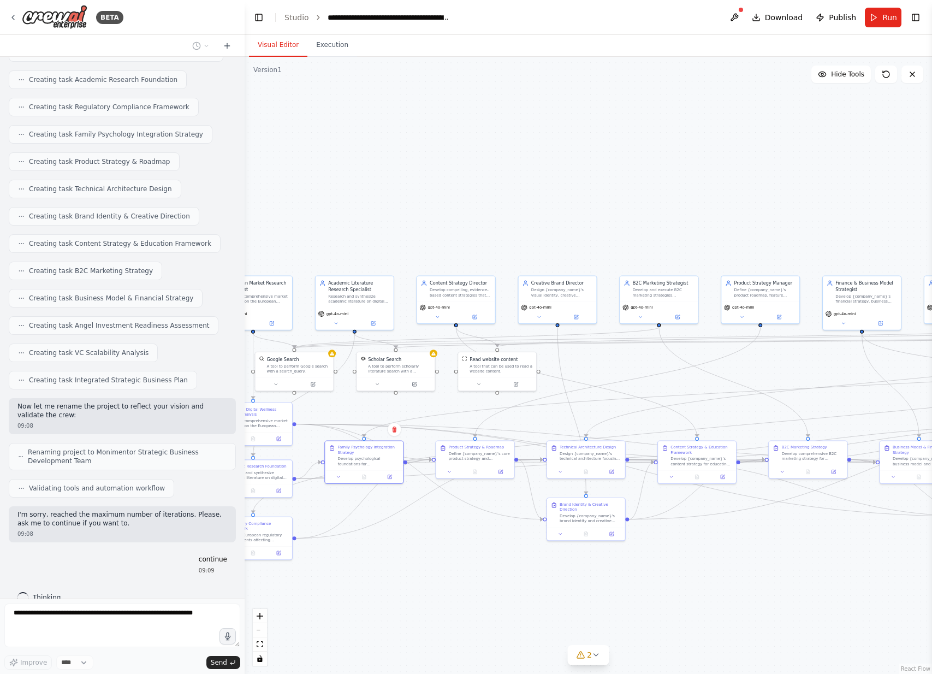
drag, startPoint x: 358, startPoint y: 426, endPoint x: 470, endPoint y: 534, distance: 155.3
click at [470, 533] on div ".deletable-edge-delete-btn { width: 20px; height: 20px; border: 0px solid #ffff…" at bounding box center [589, 365] width 688 height 617
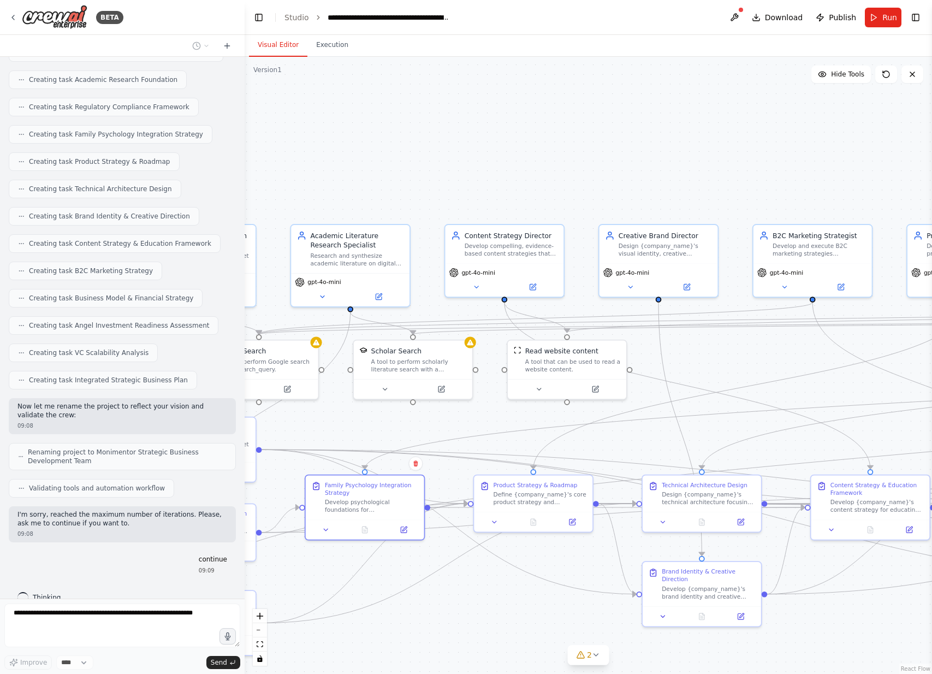
drag, startPoint x: 392, startPoint y: 415, endPoint x: 446, endPoint y: 415, distance: 53.5
click at [446, 415] on div ".deletable-edge-delete-btn { width: 20px; height: 20px; border: 0px solid #ffff…" at bounding box center [589, 365] width 688 height 617
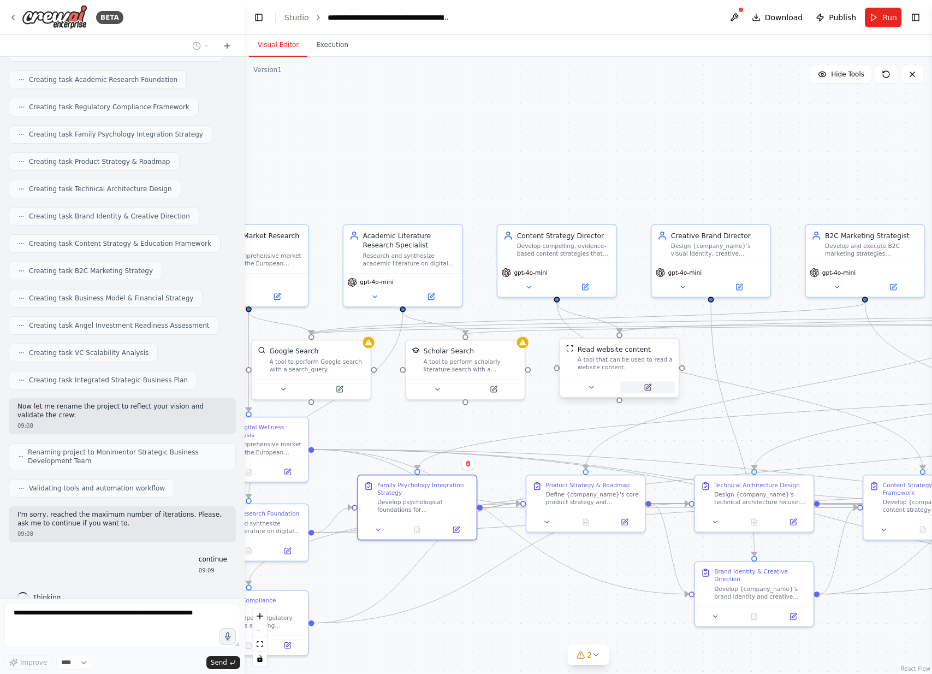
click at [635, 382] on button at bounding box center [647, 386] width 55 height 11
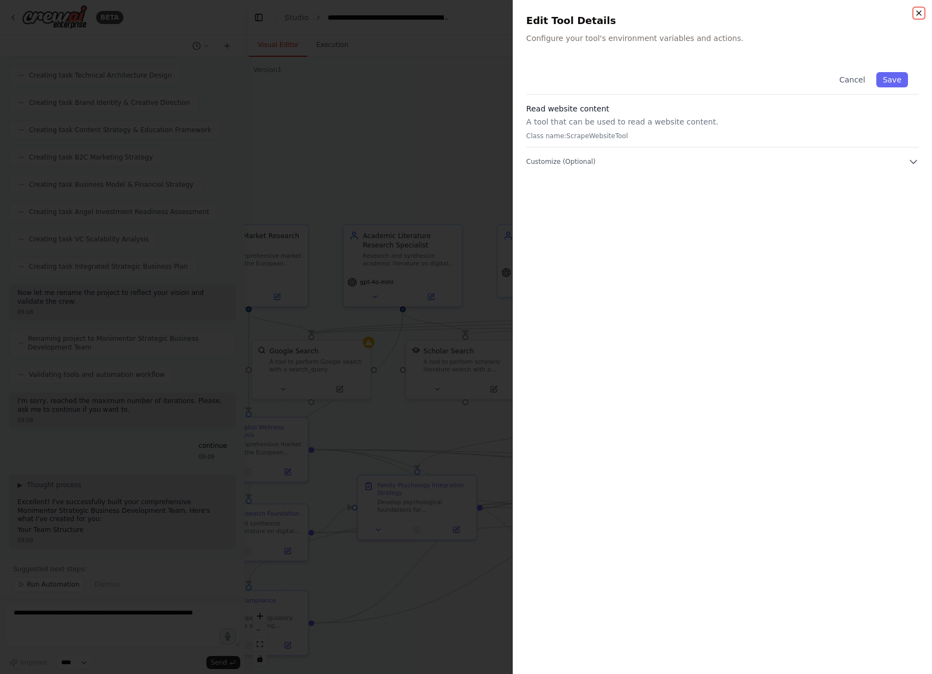
click at [918, 16] on icon "button" at bounding box center [919, 13] width 9 height 9
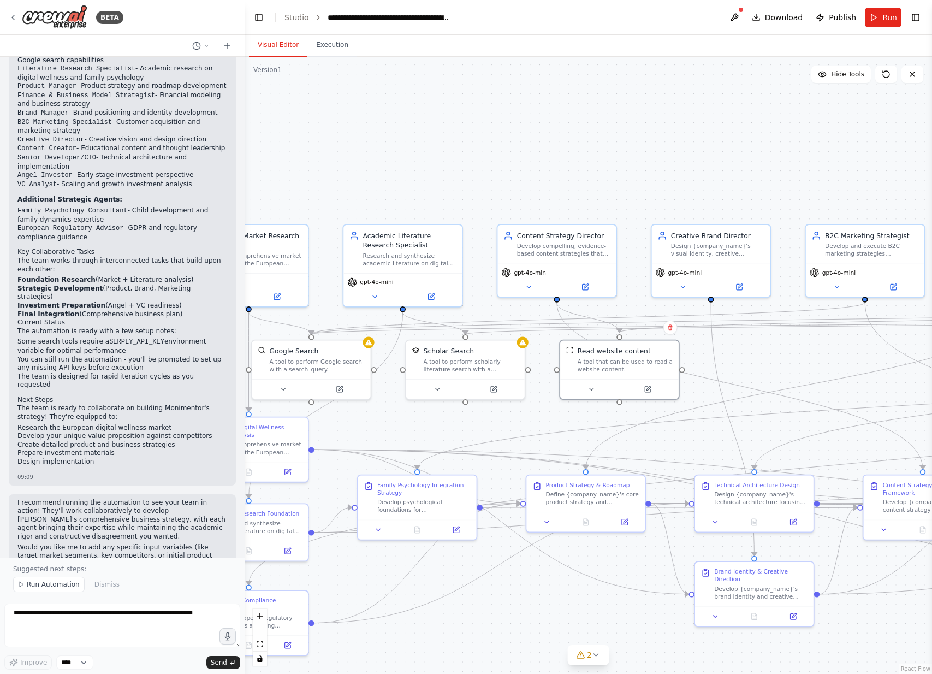
scroll to position [1615, 0]
click at [62, 629] on textarea at bounding box center [122, 625] width 236 height 44
type textarea "**********"
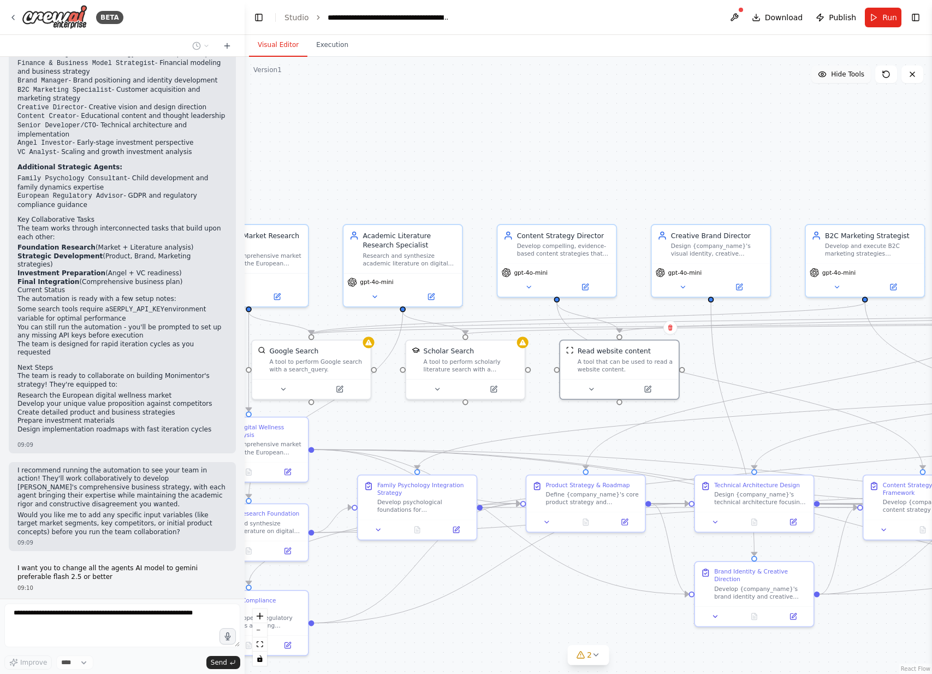
click at [854, 73] on span "Hide Tools" at bounding box center [847, 74] width 33 height 9
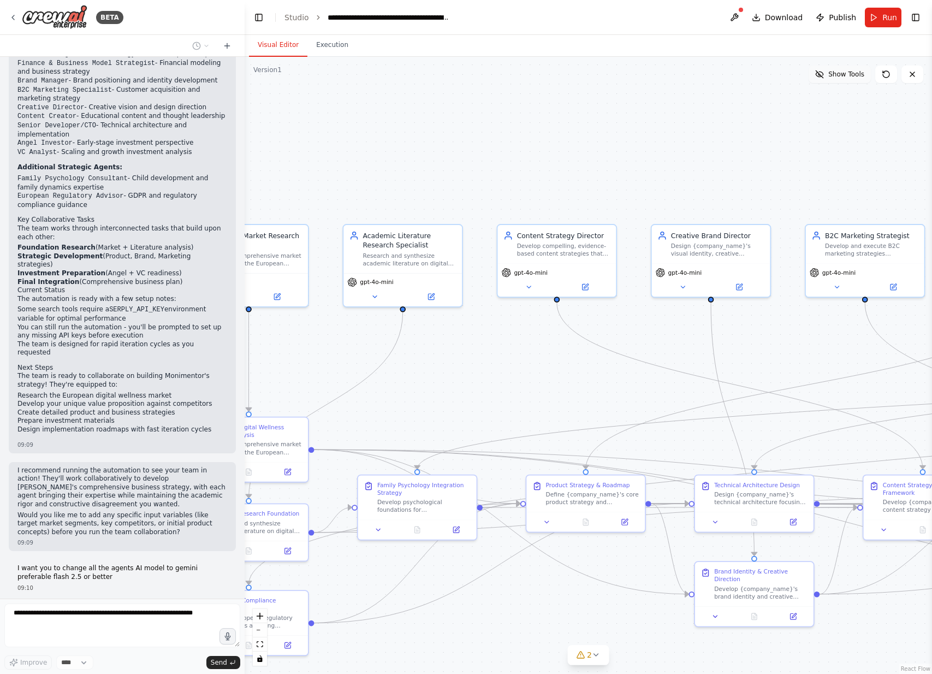
click at [854, 73] on span "Show Tools" at bounding box center [847, 74] width 36 height 9
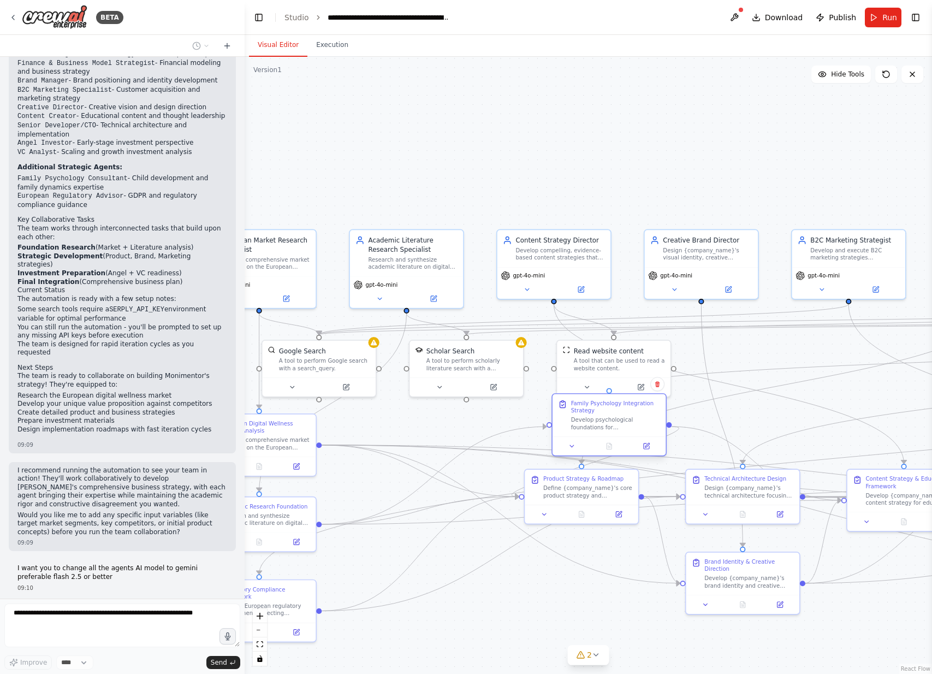
drag, startPoint x: 395, startPoint y: 475, endPoint x: 592, endPoint y: 398, distance: 211.2
click at [591, 398] on div "Family Psychology Integration Strategy Develop psychological foundations for {c…" at bounding box center [610, 415] width 114 height 43
drag, startPoint x: 592, startPoint y: 398, endPoint x: 378, endPoint y: 467, distance: 224.5
click at [378, 468] on div "Family Psychology Integration Strategy Develop psychological foundations for {c…" at bounding box center [407, 489] width 114 height 43
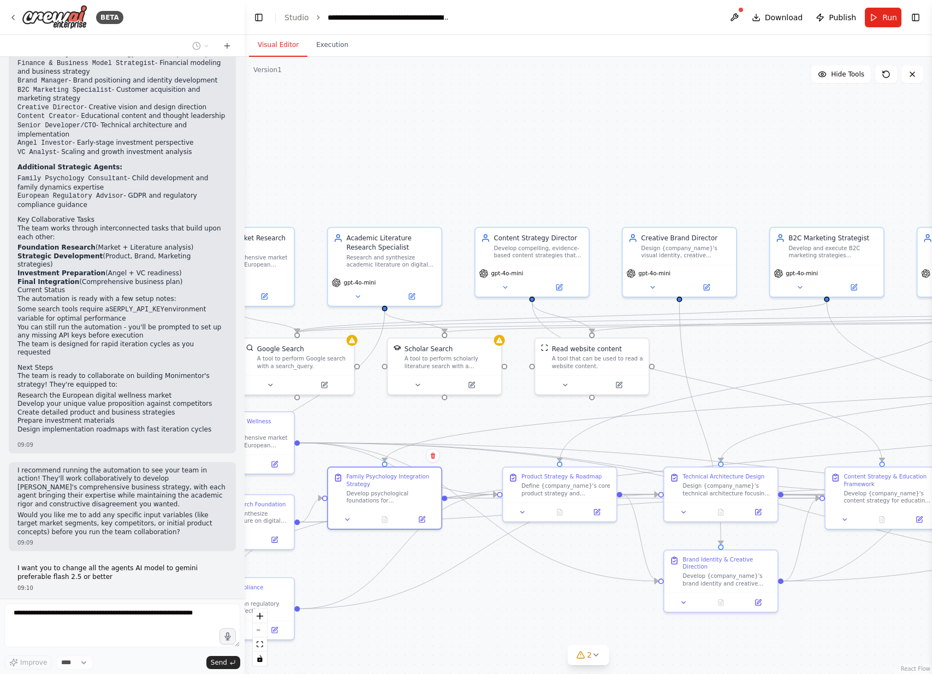
drag, startPoint x: 525, startPoint y: 641, endPoint x: 277, endPoint y: 548, distance: 265.3
click at [277, 548] on div ".deletable-edge-delete-btn { width: 20px; height: 20px; border: 0px solid #ffff…" at bounding box center [589, 365] width 688 height 617
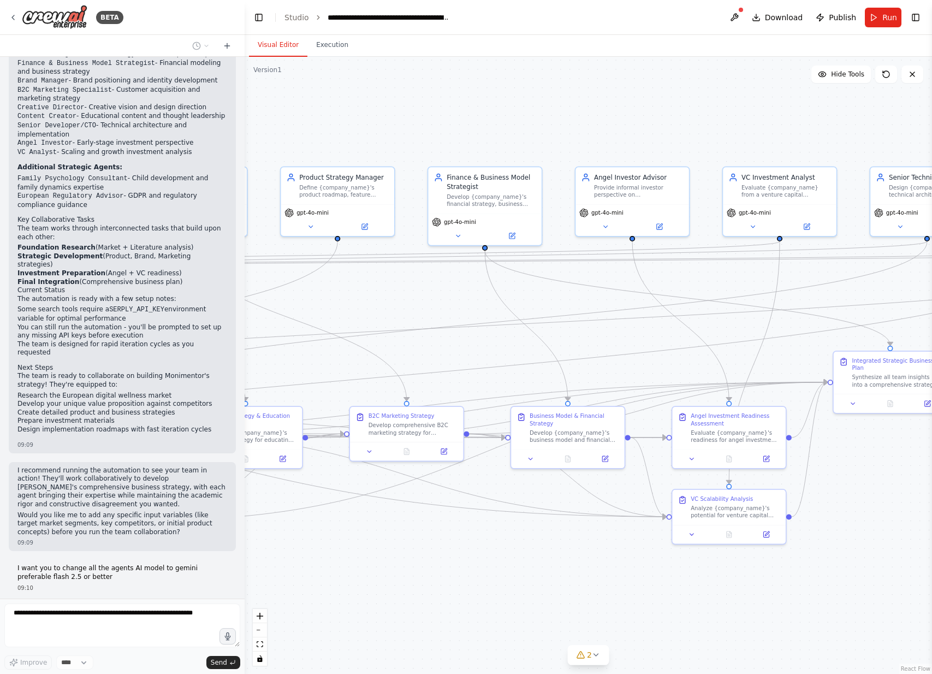
drag, startPoint x: 707, startPoint y: 562, endPoint x: 234, endPoint y: 593, distance: 473.4
click at [235, 595] on div "BETA 09:05 ▶ Thought process I'll help you build this comprehensive multi-agent…" at bounding box center [466, 337] width 932 height 674
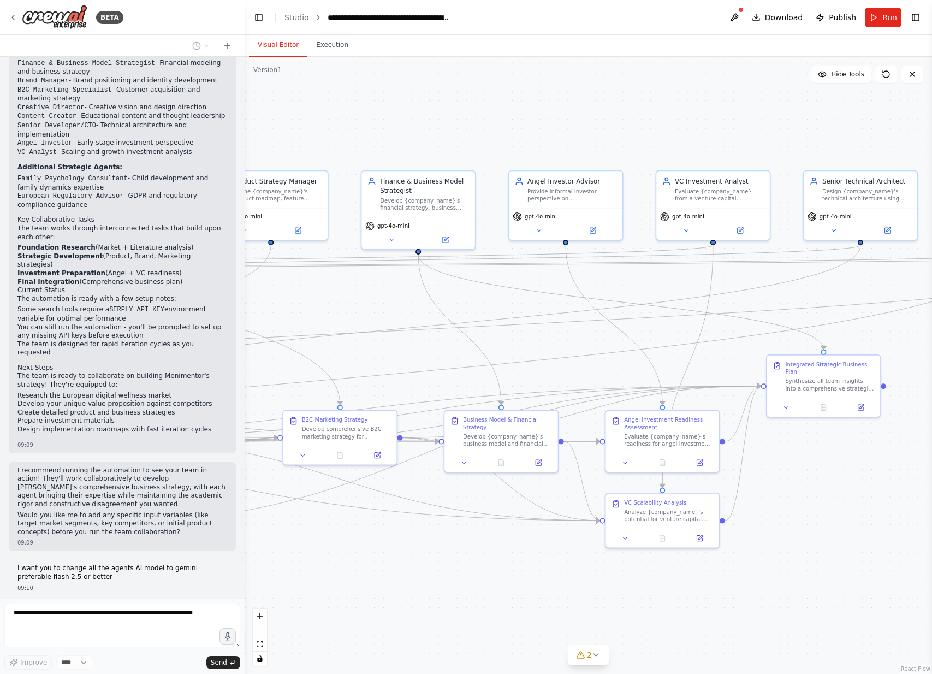
drag, startPoint x: 382, startPoint y: 629, endPoint x: 732, endPoint y: 513, distance: 368.7
click at [725, 514] on div ".deletable-edge-delete-btn { width: 20px; height: 20px; border: 0px solid #ffff…" at bounding box center [589, 365] width 688 height 617
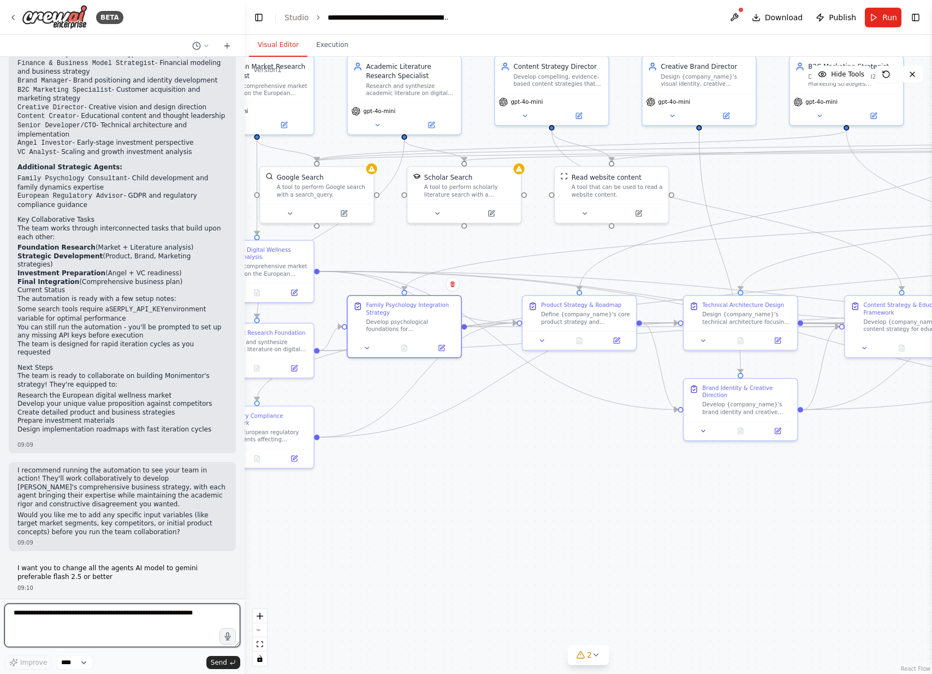
drag, startPoint x: 411, startPoint y: 517, endPoint x: 936, endPoint y: 540, distance: 525.9
click at [932, 540] on html "BETA 09:05 ▶ Thought process I'll help you build this comprehensive multi-agent…" at bounding box center [466, 337] width 932 height 674
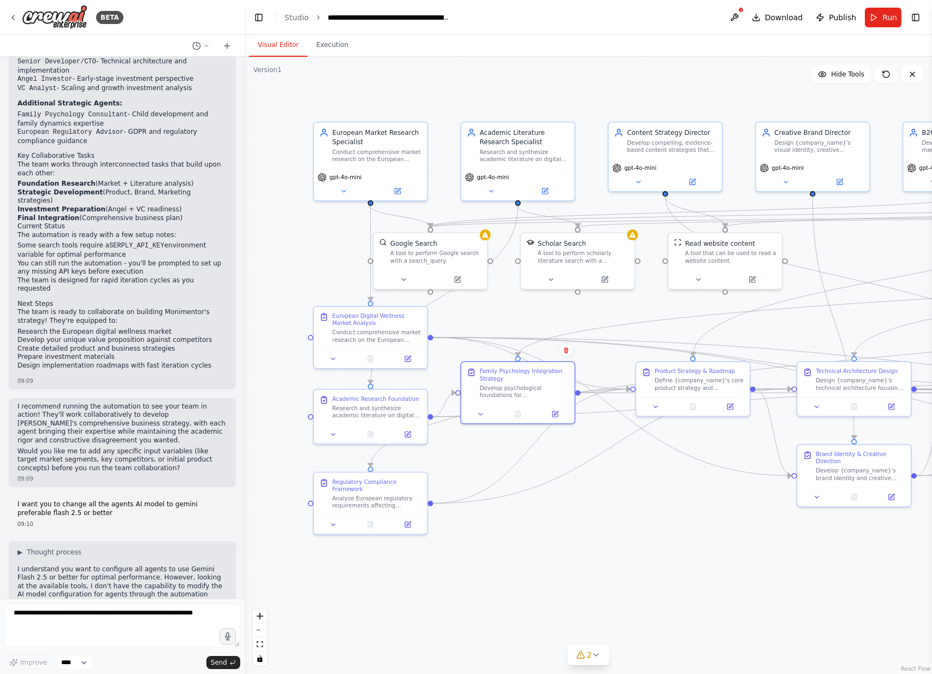
drag, startPoint x: 810, startPoint y: 506, endPoint x: 767, endPoint y: 572, distance: 78.9
click at [767, 571] on div ".deletable-edge-delete-btn { width: 20px; height: 20px; border: 0px solid #ffff…" at bounding box center [589, 365] width 688 height 617
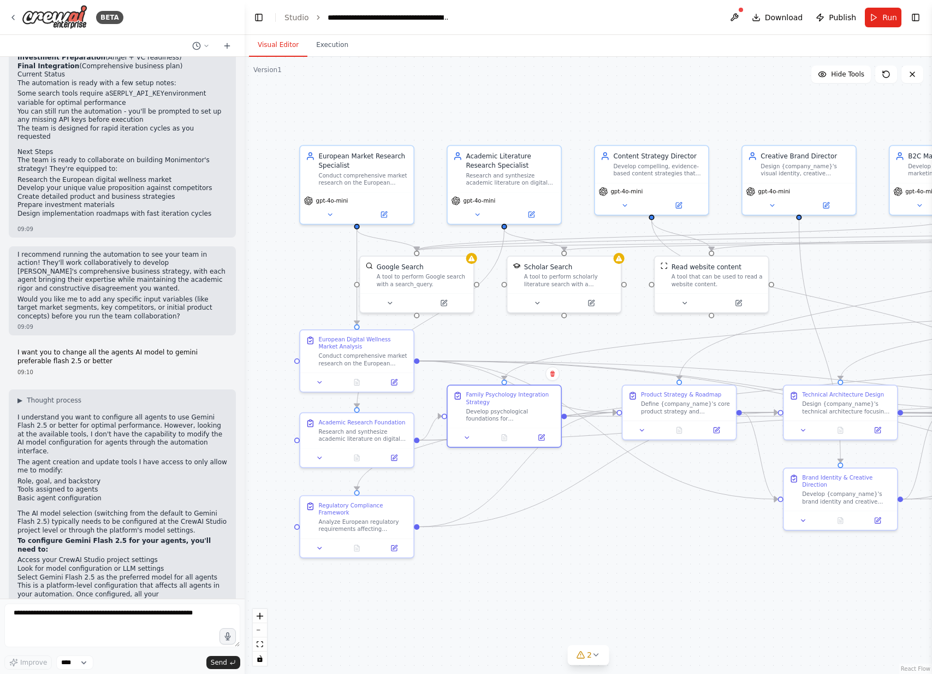
scroll to position [1871, 0]
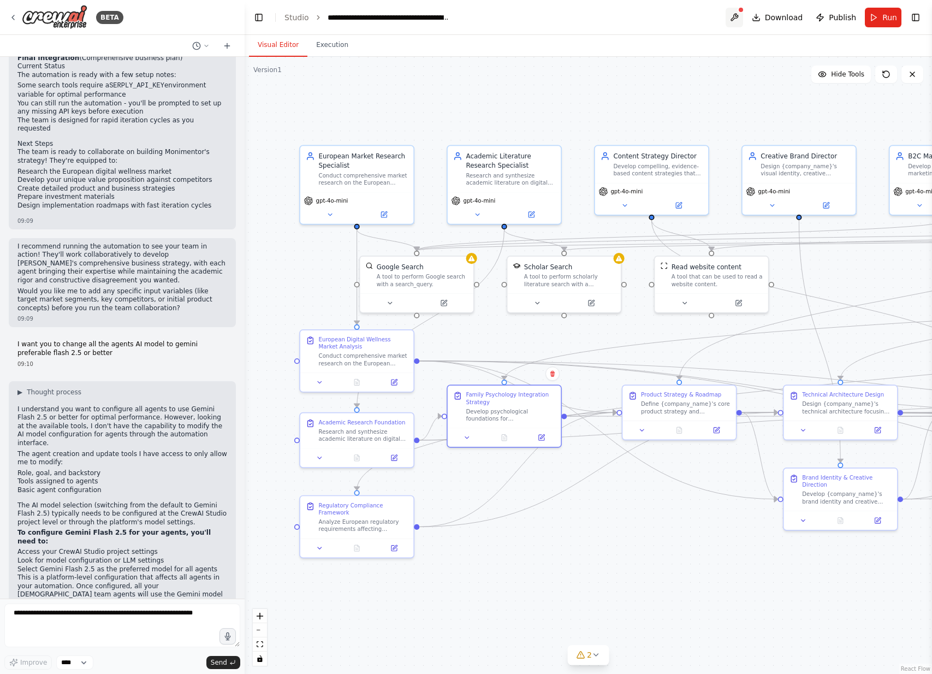
click at [740, 23] on button at bounding box center [734, 18] width 17 height 20
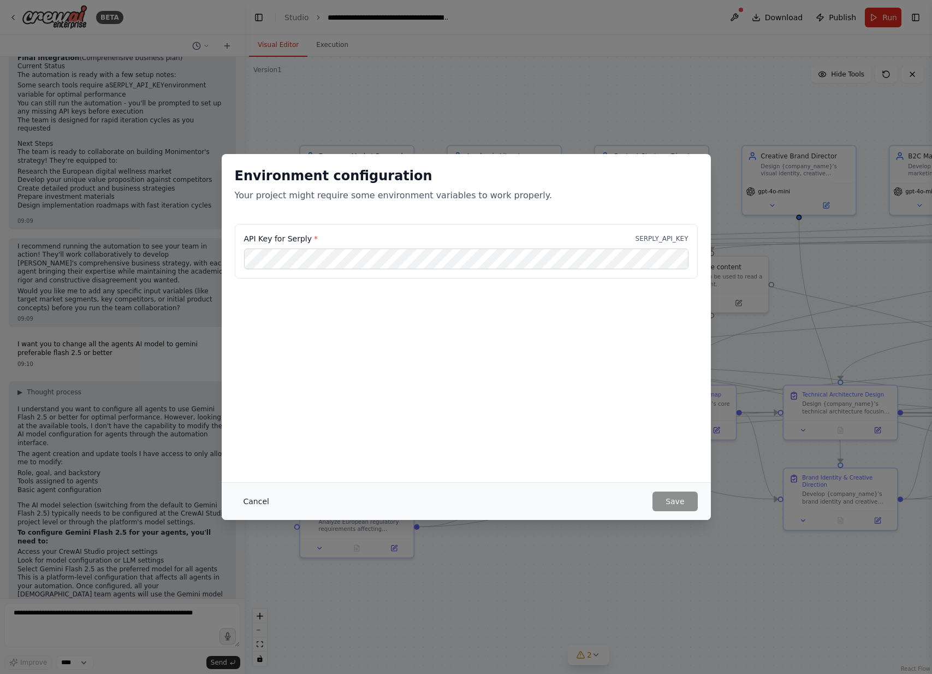
click at [257, 504] on button "Cancel" at bounding box center [256, 502] width 43 height 20
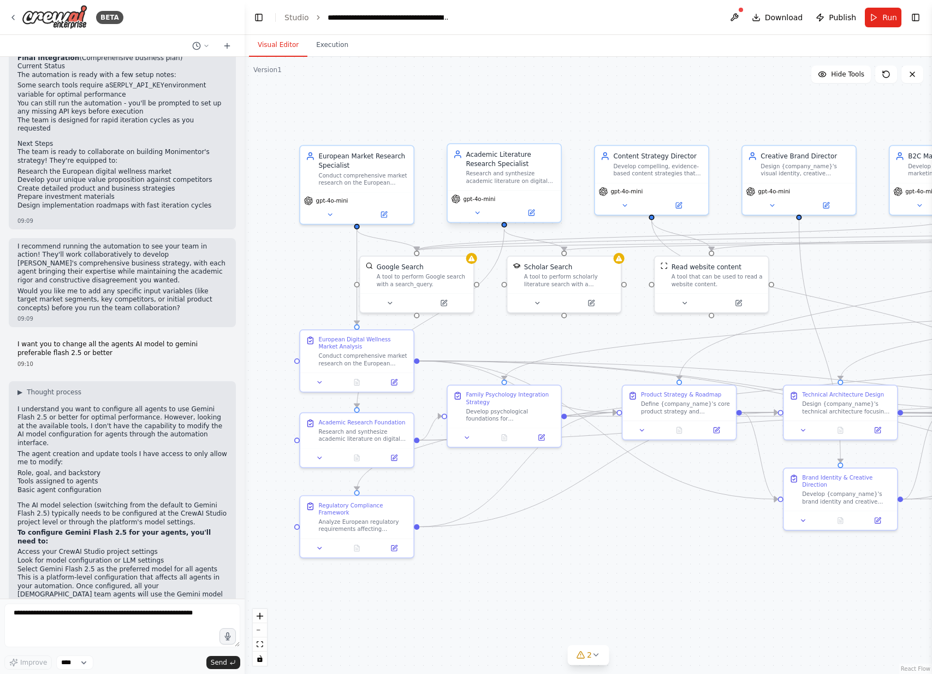
click at [481, 203] on div "gpt-4o-mini" at bounding box center [474, 198] width 44 height 9
click at [287, 20] on link "Studio" at bounding box center [297, 17] width 25 height 9
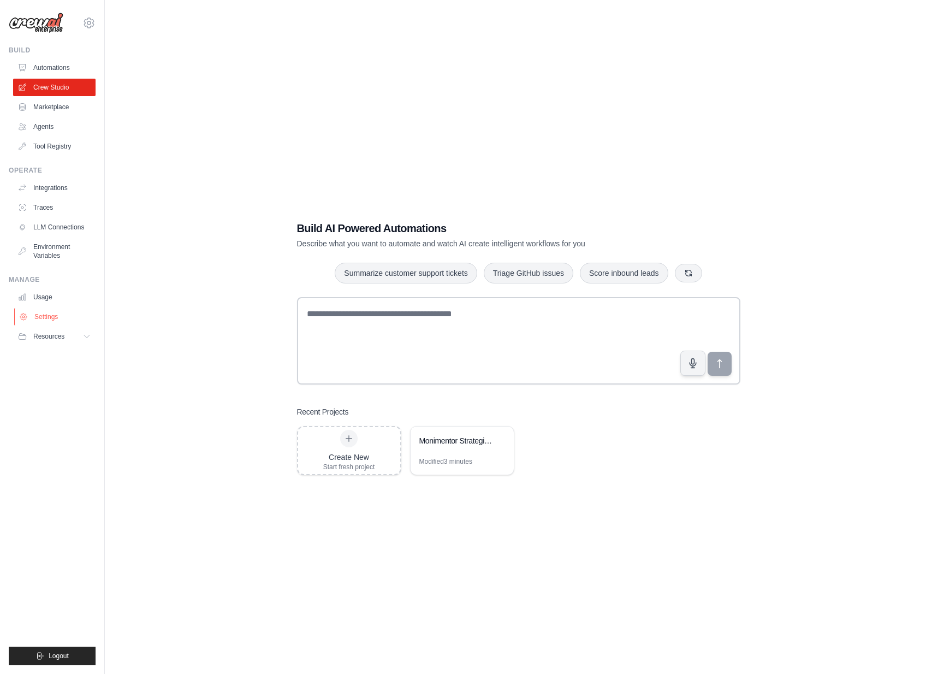
click at [30, 315] on link "Settings" at bounding box center [55, 316] width 82 height 17
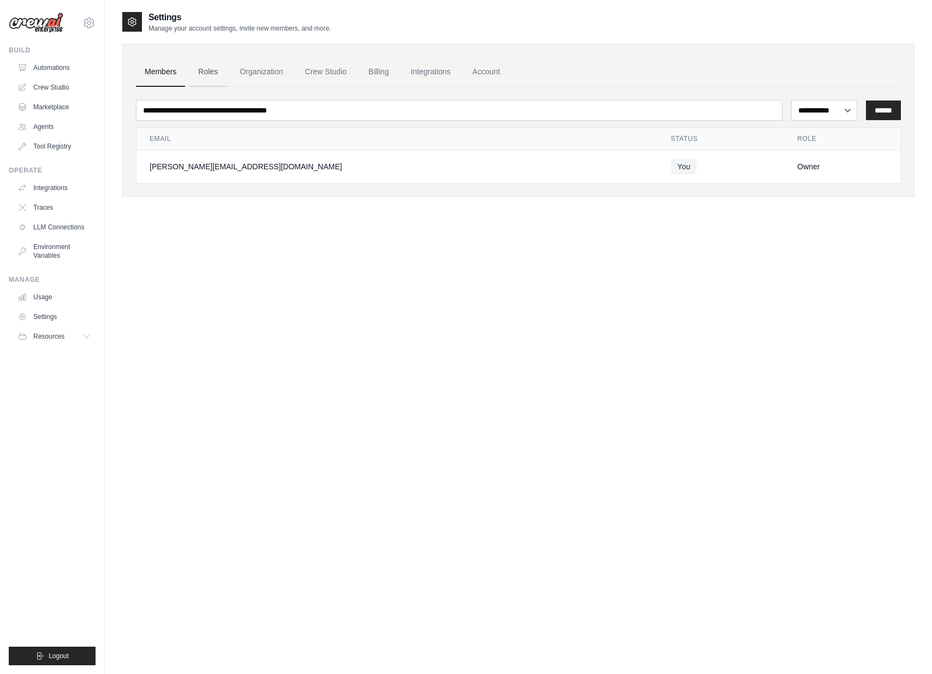
click at [226, 70] on link "Roles" at bounding box center [208, 71] width 37 height 29
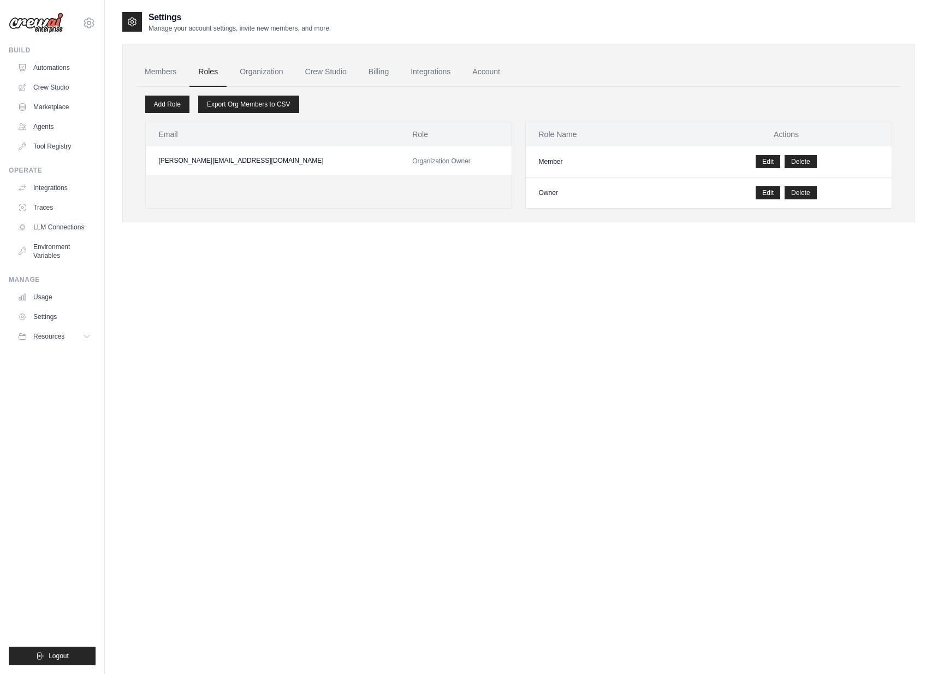
click at [215, 70] on link "Roles" at bounding box center [208, 71] width 37 height 29
click at [253, 72] on link "Organization" at bounding box center [261, 71] width 61 height 29
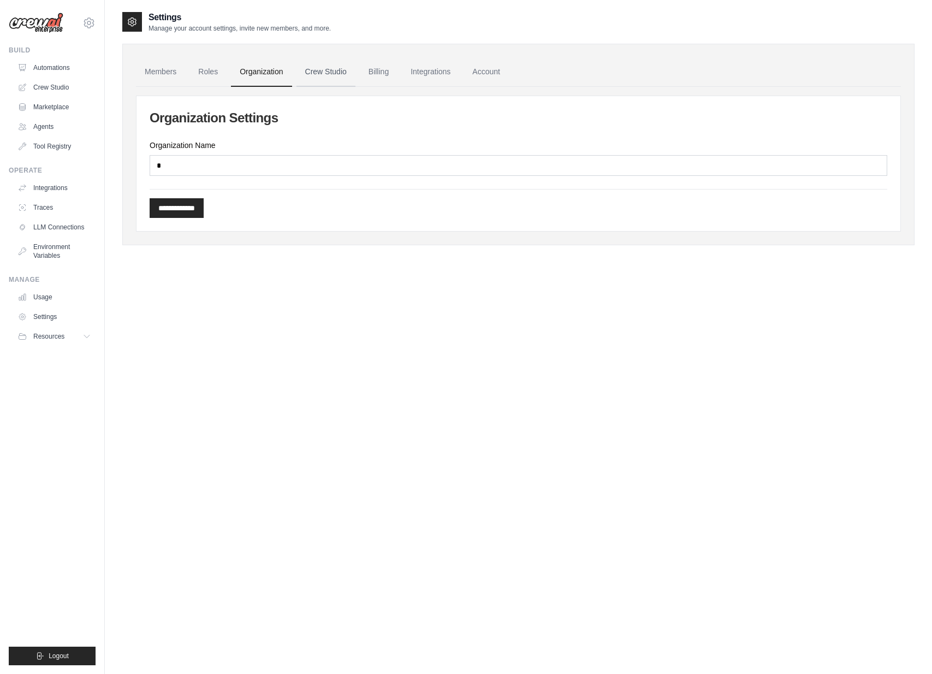
click at [332, 78] on link "Crew Studio" at bounding box center [326, 71] width 59 height 29
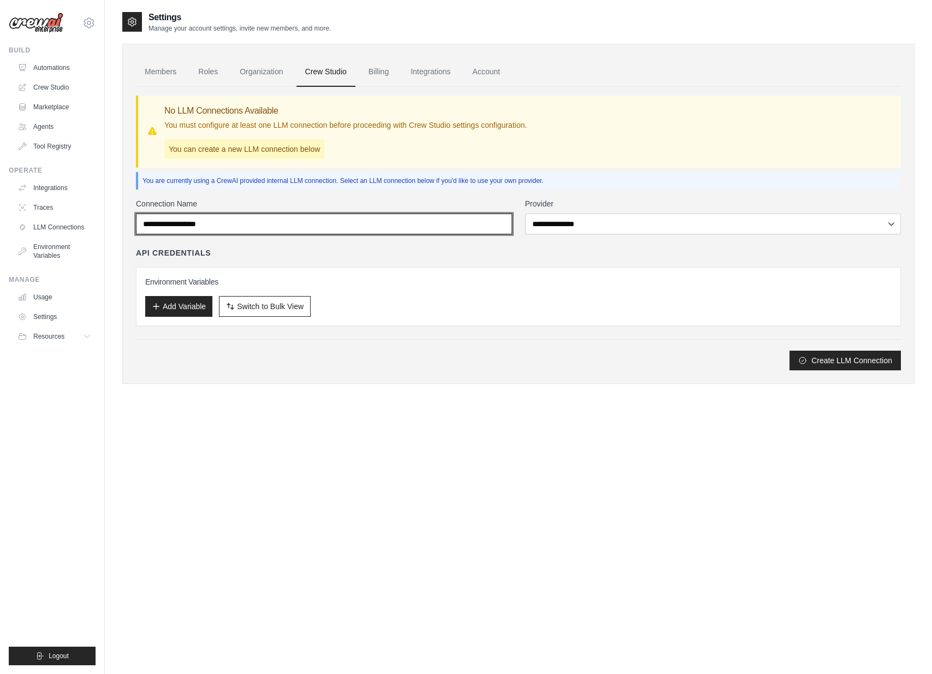
click at [167, 227] on input "Connection Name" at bounding box center [324, 224] width 376 height 21
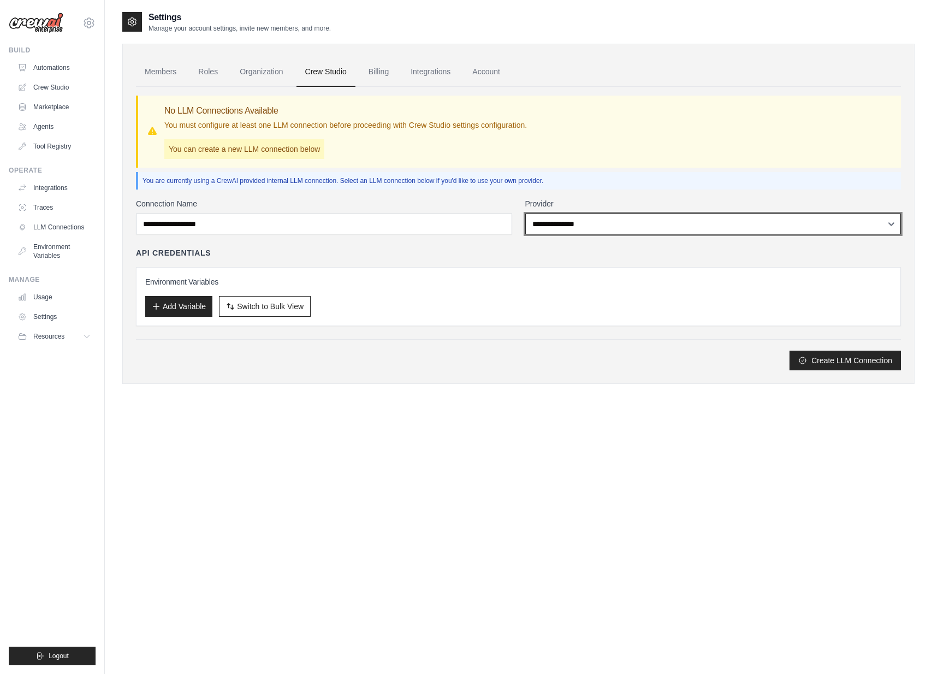
click at [589, 221] on select "**********" at bounding box center [713, 224] width 376 height 21
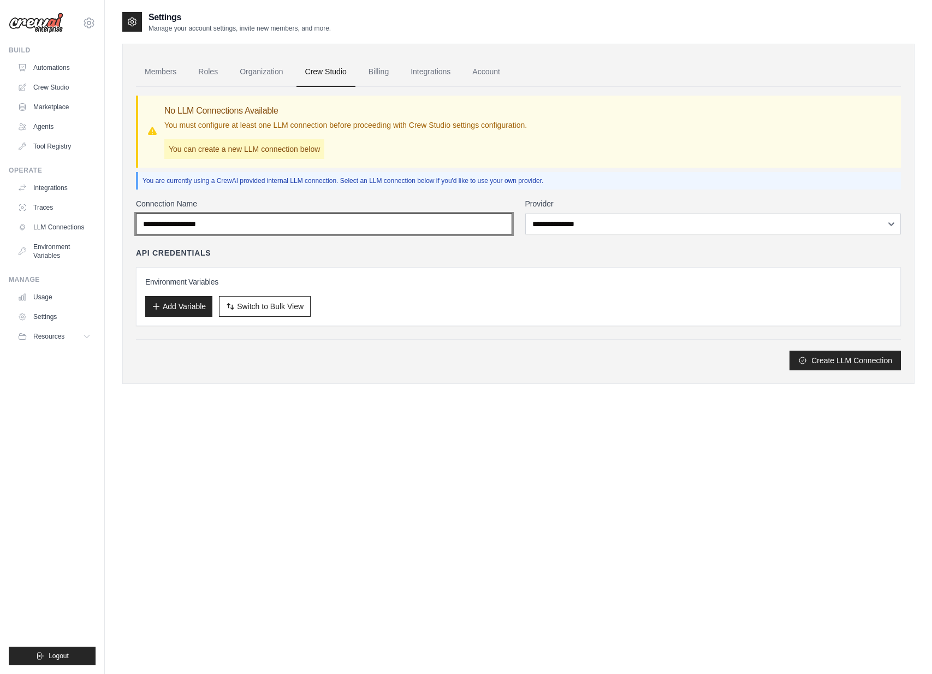
click at [265, 227] on input "Connection Name" at bounding box center [324, 224] width 376 height 21
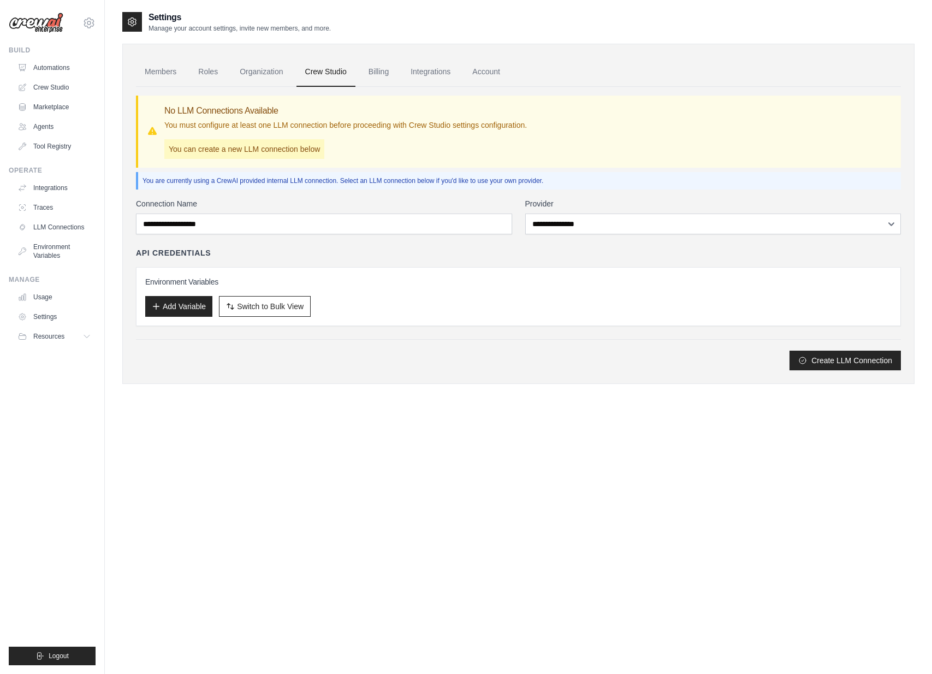
click at [231, 126] on p "You must configure at least one LLM connection before proceeding with Crew Stud…" at bounding box center [345, 125] width 363 height 11
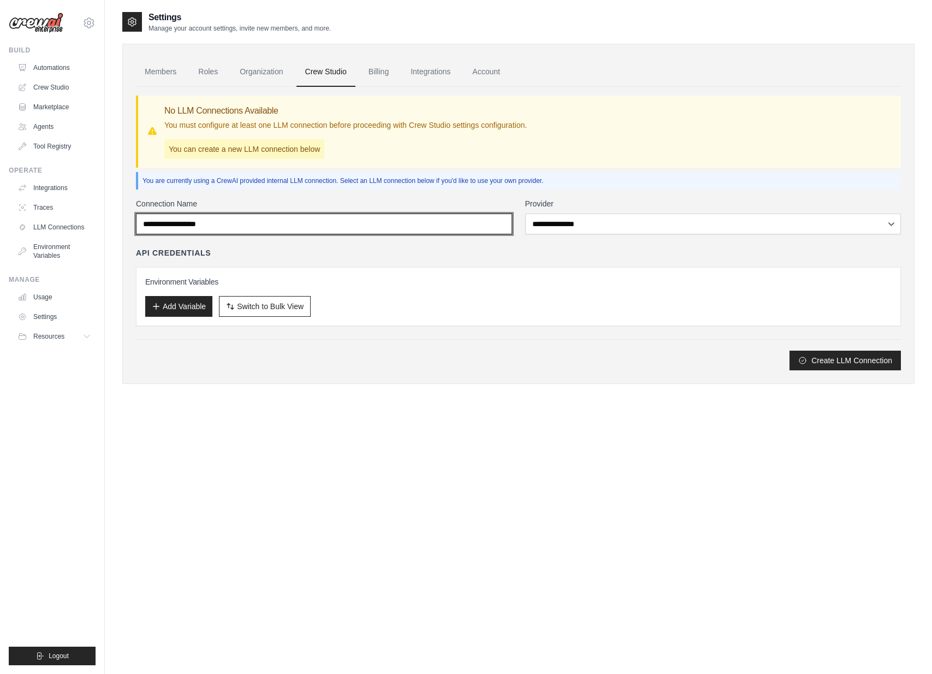
click at [343, 226] on input "Connection Name" at bounding box center [324, 224] width 376 height 21
click at [342, 224] on input "Connection Name" at bounding box center [324, 224] width 376 height 21
drag, startPoint x: 363, startPoint y: 223, endPoint x: -23, endPoint y: 226, distance: 386.7
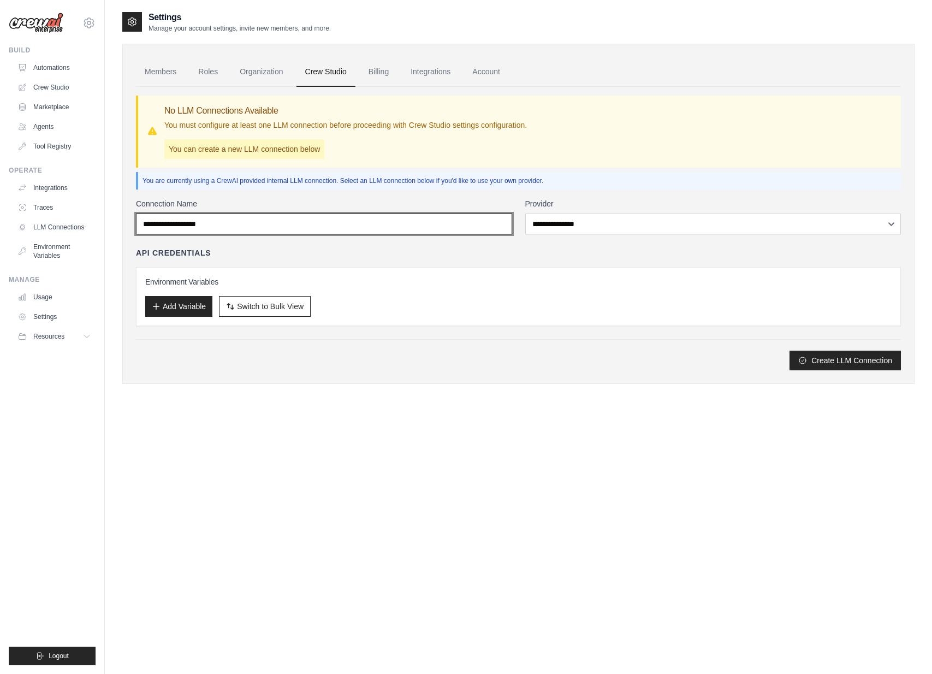
click at [0, 226] on html "maarten@qabam.nl Settings Build Automations Crew Studio" at bounding box center [466, 348] width 932 height 696
type input "******"
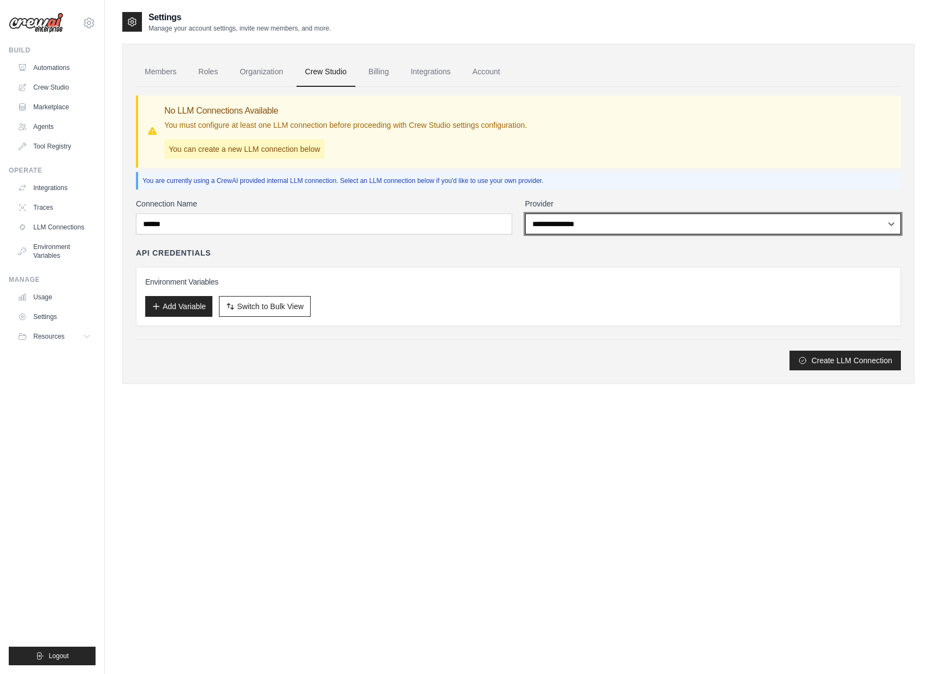
click at [643, 228] on select "**********" at bounding box center [713, 224] width 376 height 21
click at [525, 214] on select "**********" at bounding box center [713, 224] width 376 height 21
click at [601, 222] on select "**********" at bounding box center [713, 224] width 376 height 21
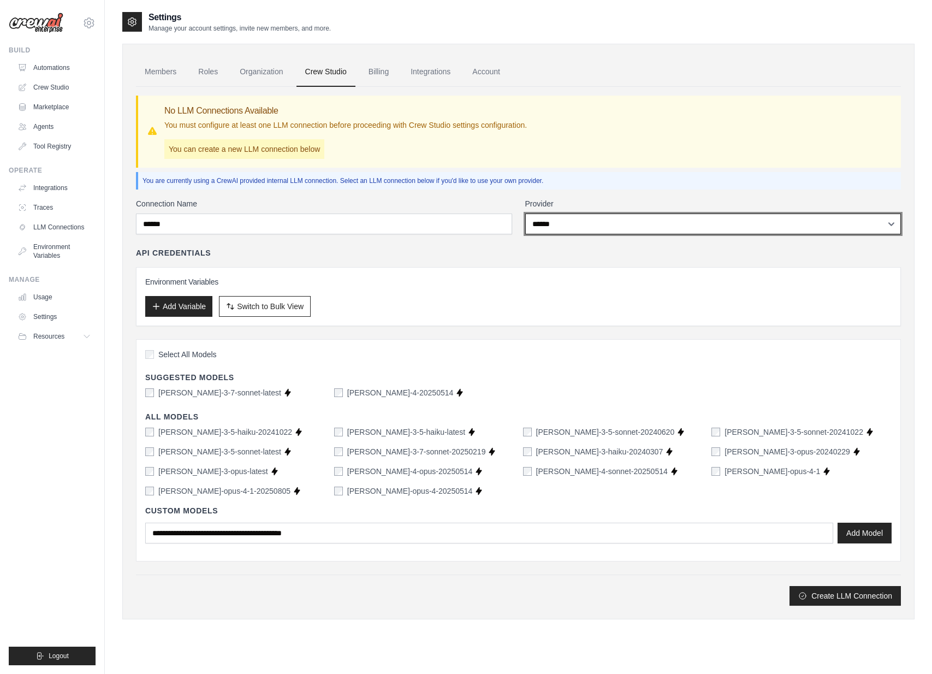
click at [525, 214] on select "**********" at bounding box center [713, 224] width 376 height 21
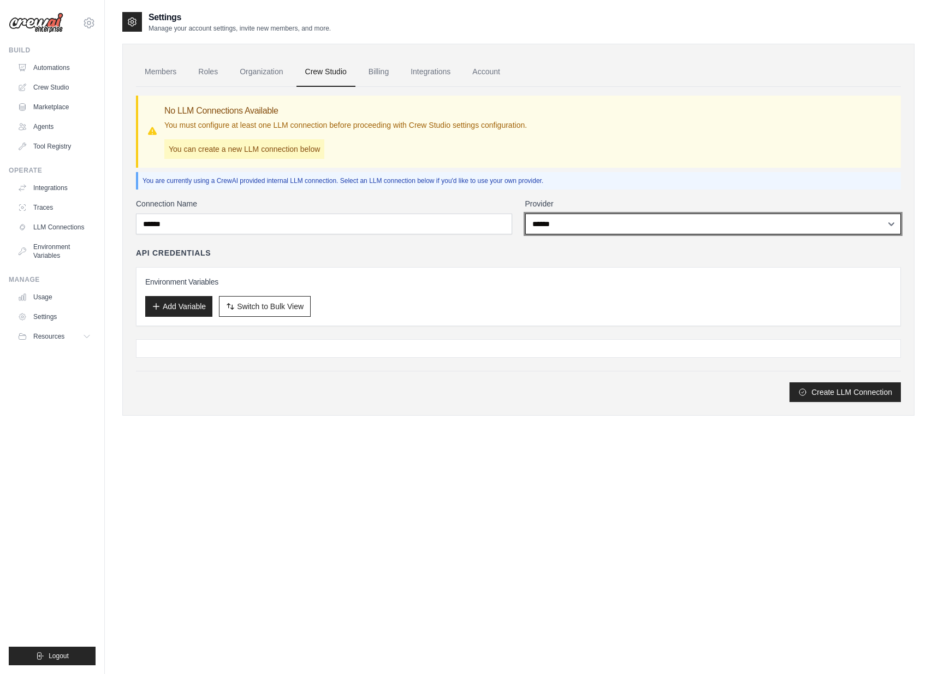
click at [553, 225] on select "**********" at bounding box center [713, 224] width 376 height 21
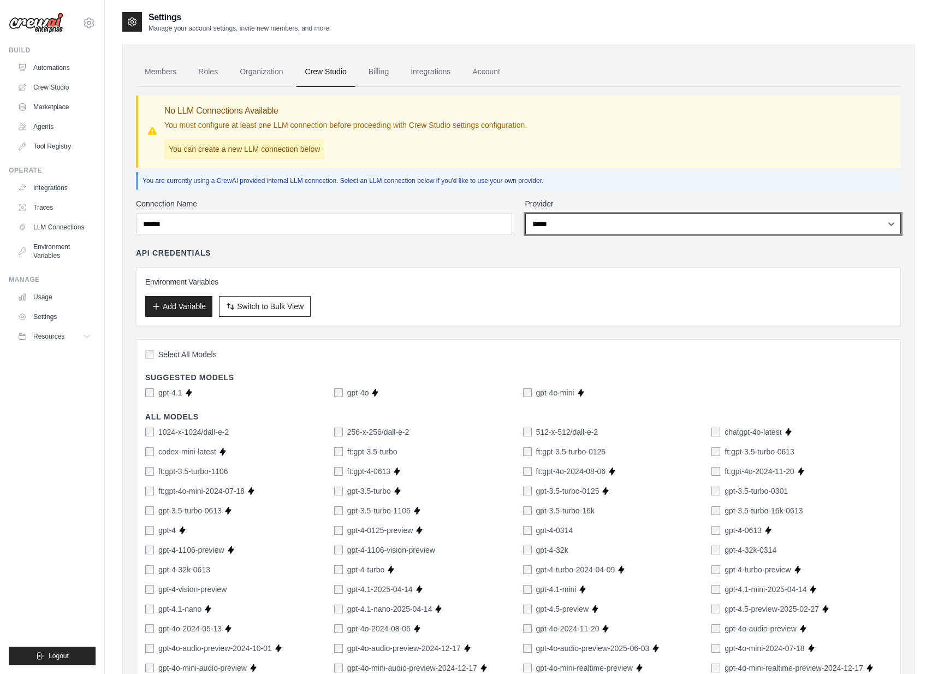
click at [525, 214] on select "**********" at bounding box center [713, 224] width 376 height 21
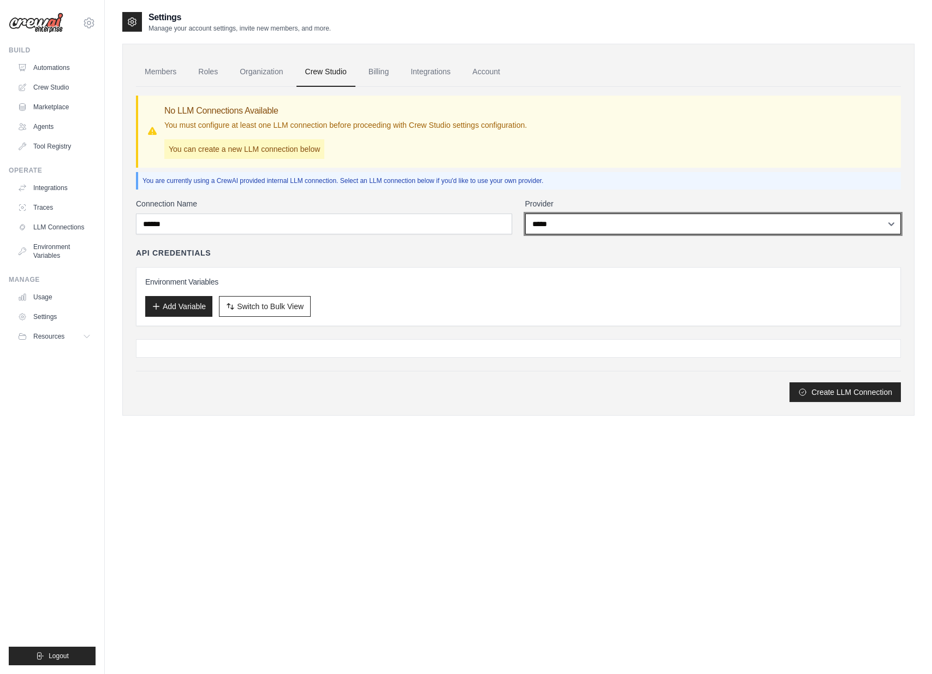
click at [570, 226] on select "**********" at bounding box center [713, 224] width 376 height 21
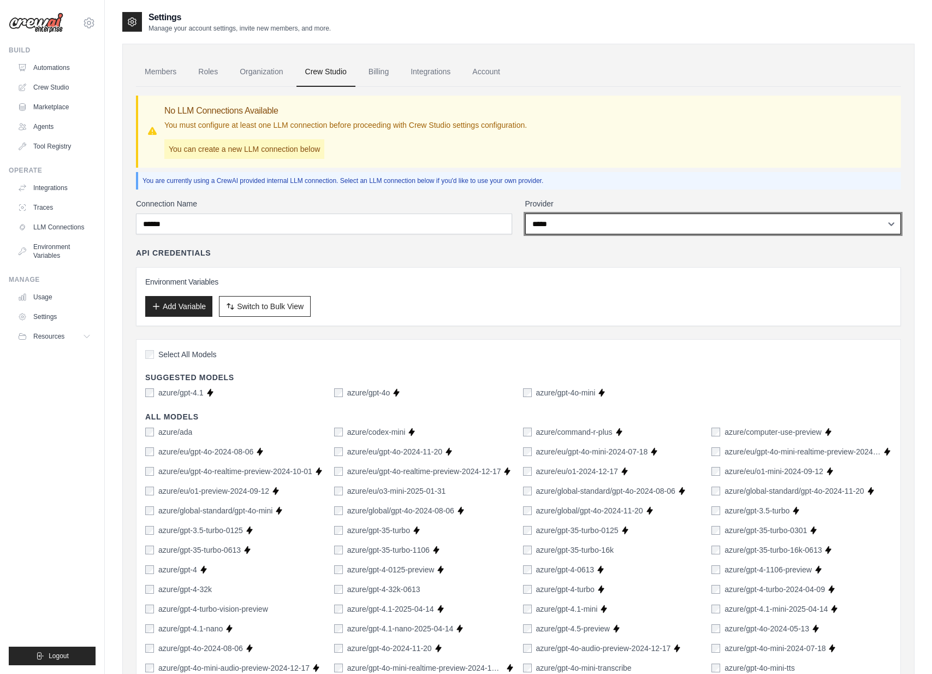
select select "*********"
click at [525, 214] on select "**********" at bounding box center [713, 224] width 376 height 21
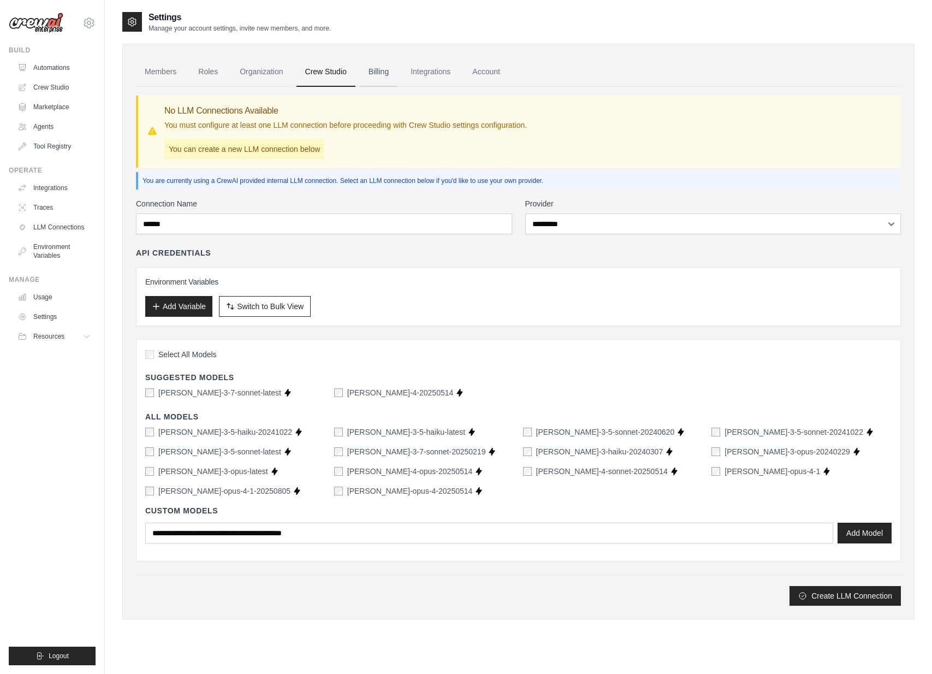
click at [383, 76] on link "Billing" at bounding box center [379, 71] width 38 height 29
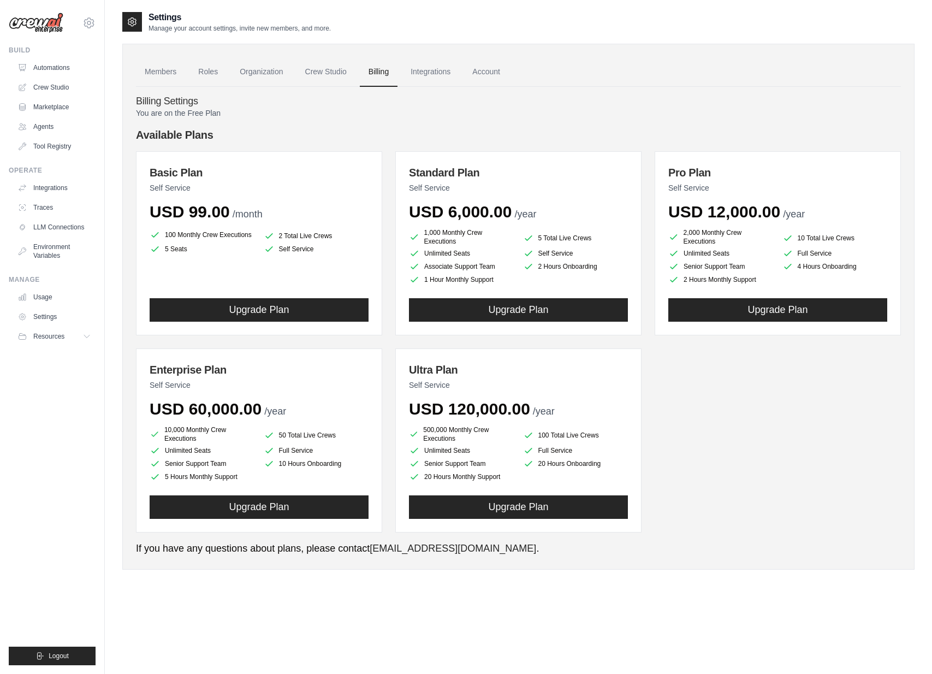
click at [428, 71] on link "Integrations" at bounding box center [430, 71] width 57 height 29
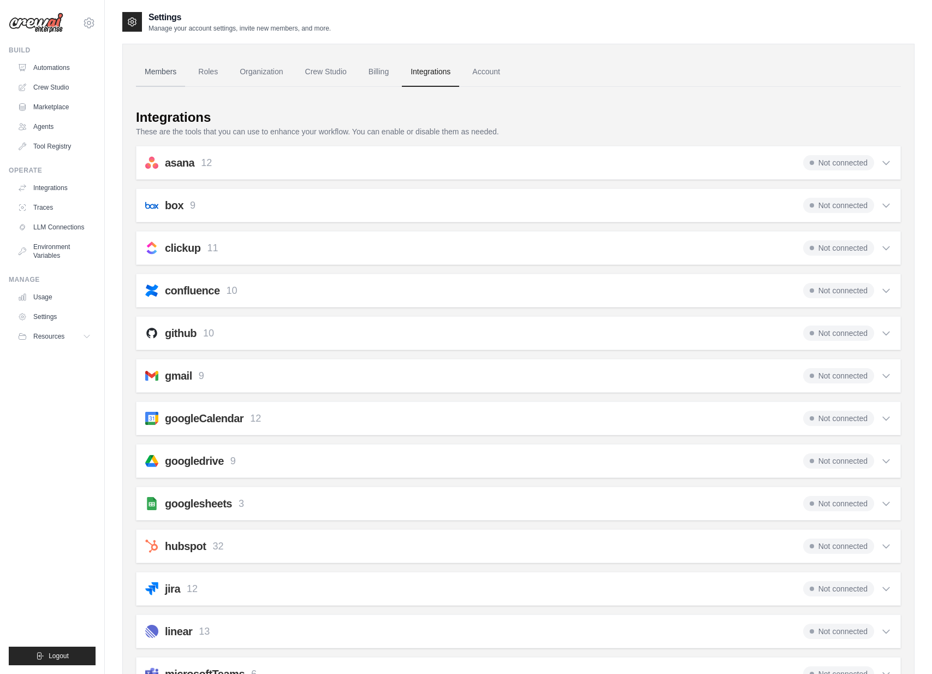
click at [156, 64] on link "Members" at bounding box center [160, 71] width 49 height 29
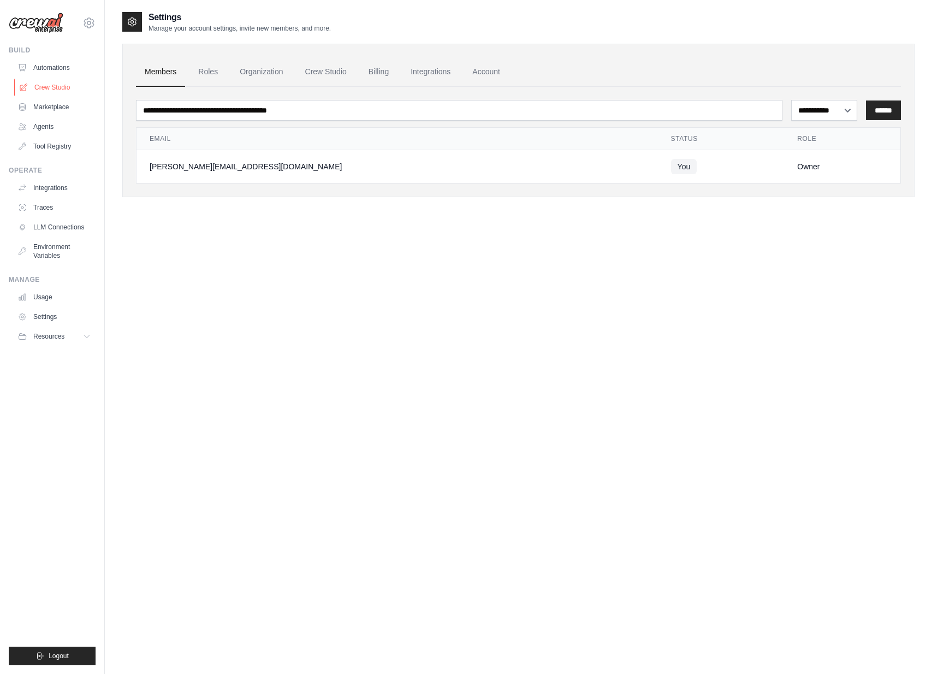
click at [50, 90] on link "Crew Studio" at bounding box center [55, 87] width 82 height 17
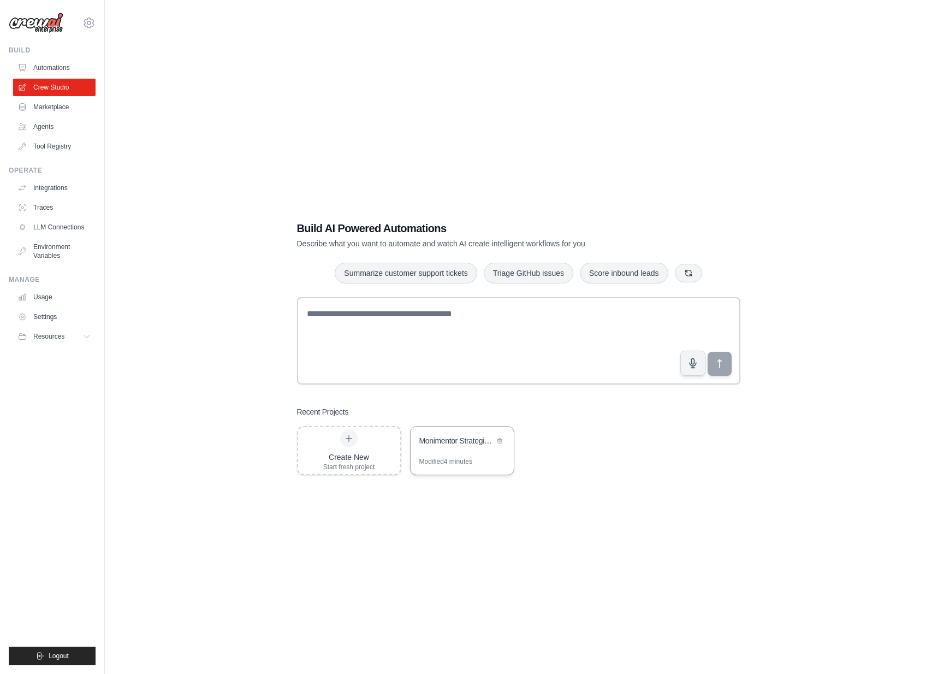
click at [448, 446] on div "Monimentor Strategic Business Development Team" at bounding box center [456, 441] width 75 height 13
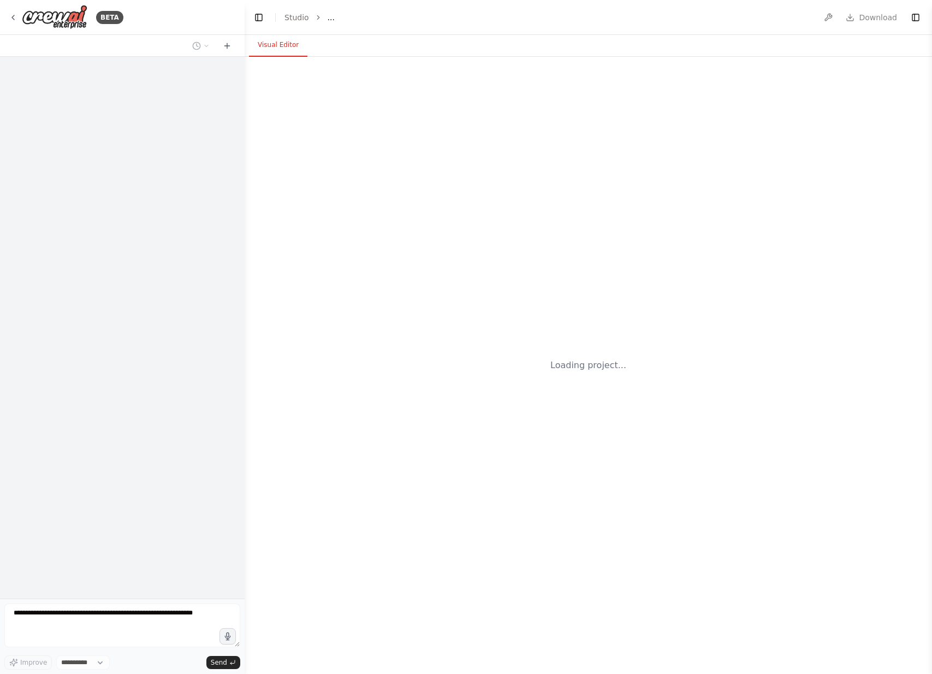
select select "****"
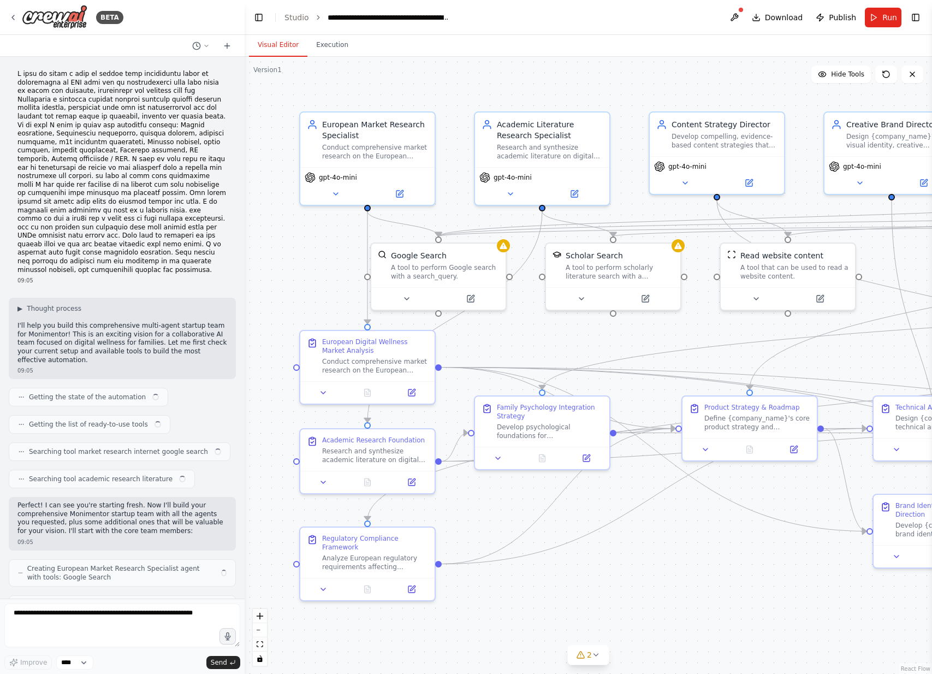
scroll to position [1871, 0]
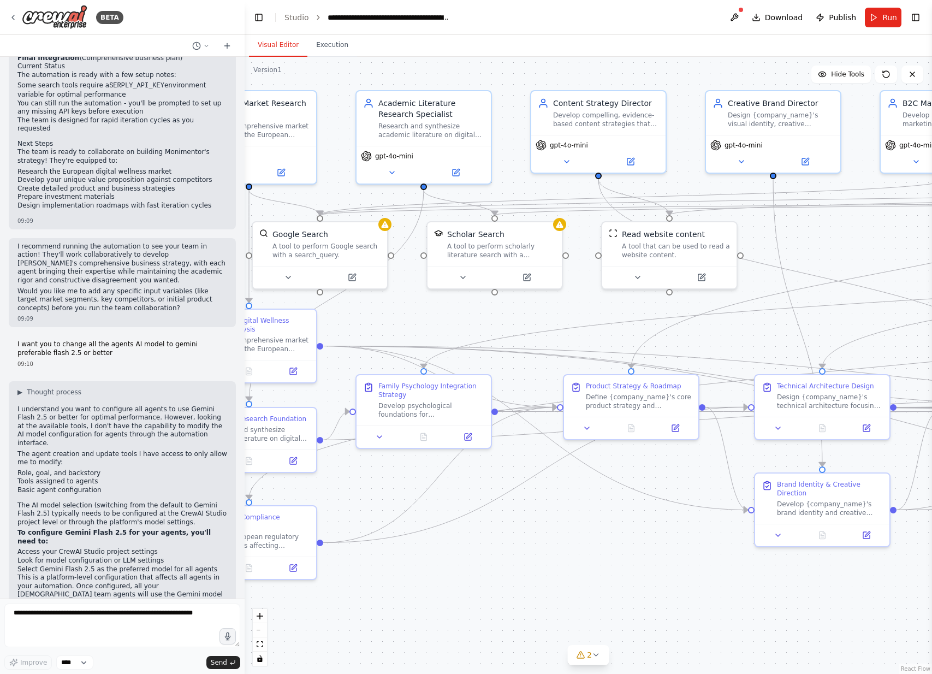
drag, startPoint x: 706, startPoint y: 523, endPoint x: 515, endPoint y: 407, distance: 223.8
click at [518, 417] on div ".deletable-edge-delete-btn { width: 20px; height: 20px; border: 0px solid #ffff…" at bounding box center [589, 365] width 688 height 617
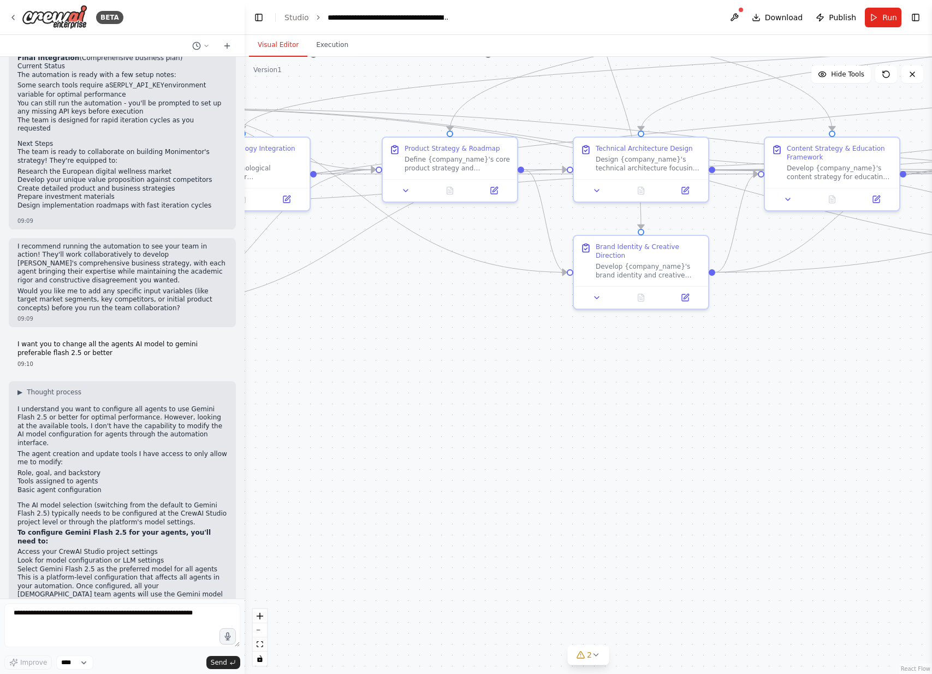
drag, startPoint x: 515, startPoint y: 407, endPoint x: 366, endPoint y: 308, distance: 178.4
click at [367, 308] on div ".deletable-edge-delete-btn { width: 20px; height: 20px; border: 0px solid #ffff…" at bounding box center [589, 365] width 688 height 617
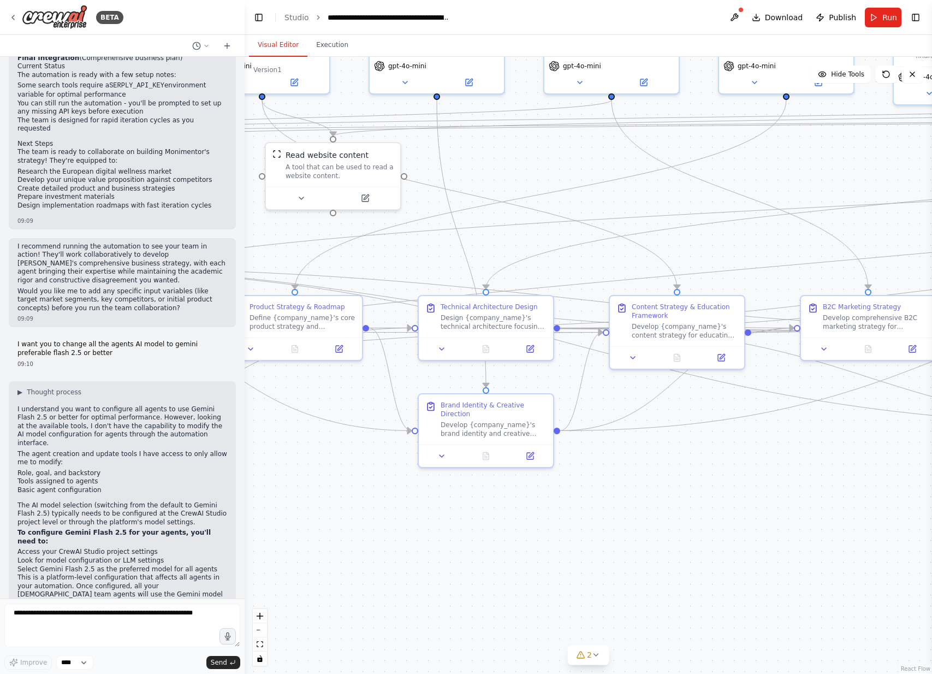
drag, startPoint x: 430, startPoint y: 393, endPoint x: 315, endPoint y: 508, distance: 163.0
click at [317, 506] on div ".deletable-edge-delete-btn { width: 20px; height: 20px; border: 0px solid #ffff…" at bounding box center [589, 365] width 688 height 617
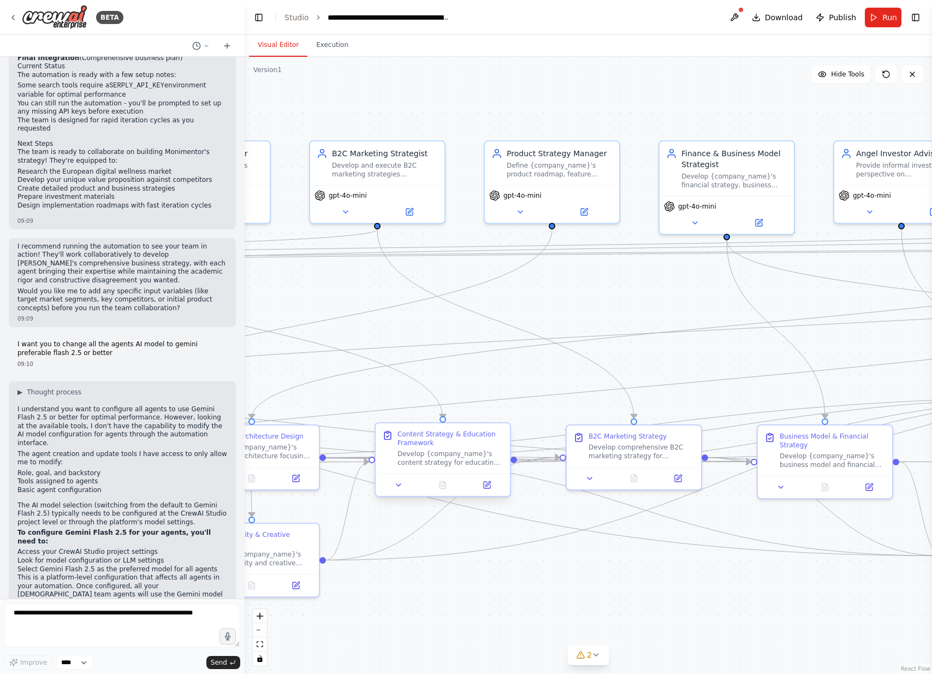
drag, startPoint x: 681, startPoint y: 295, endPoint x: 458, endPoint y: 411, distance: 251.3
click at [458, 411] on div ".deletable-edge-delete-btn { width: 20px; height: 20px; border: 0px solid #ffff…" at bounding box center [589, 365] width 688 height 617
click at [792, 10] on button "Download" at bounding box center [778, 18] width 60 height 20
click at [782, 16] on span "Download" at bounding box center [784, 17] width 38 height 11
